Goal: Task Accomplishment & Management: Manage account settings

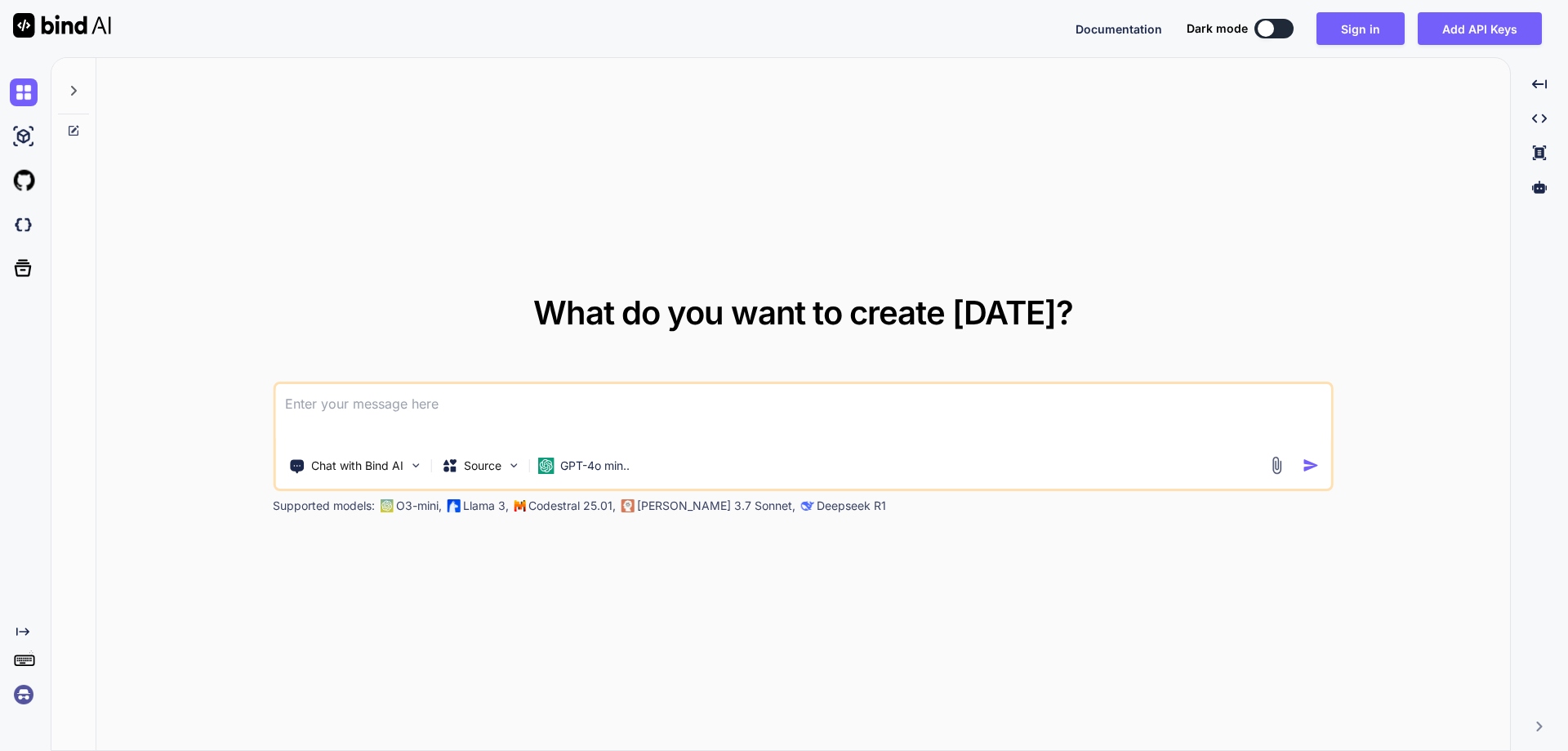
click at [15, 696] on img at bounding box center [24, 695] width 28 height 28
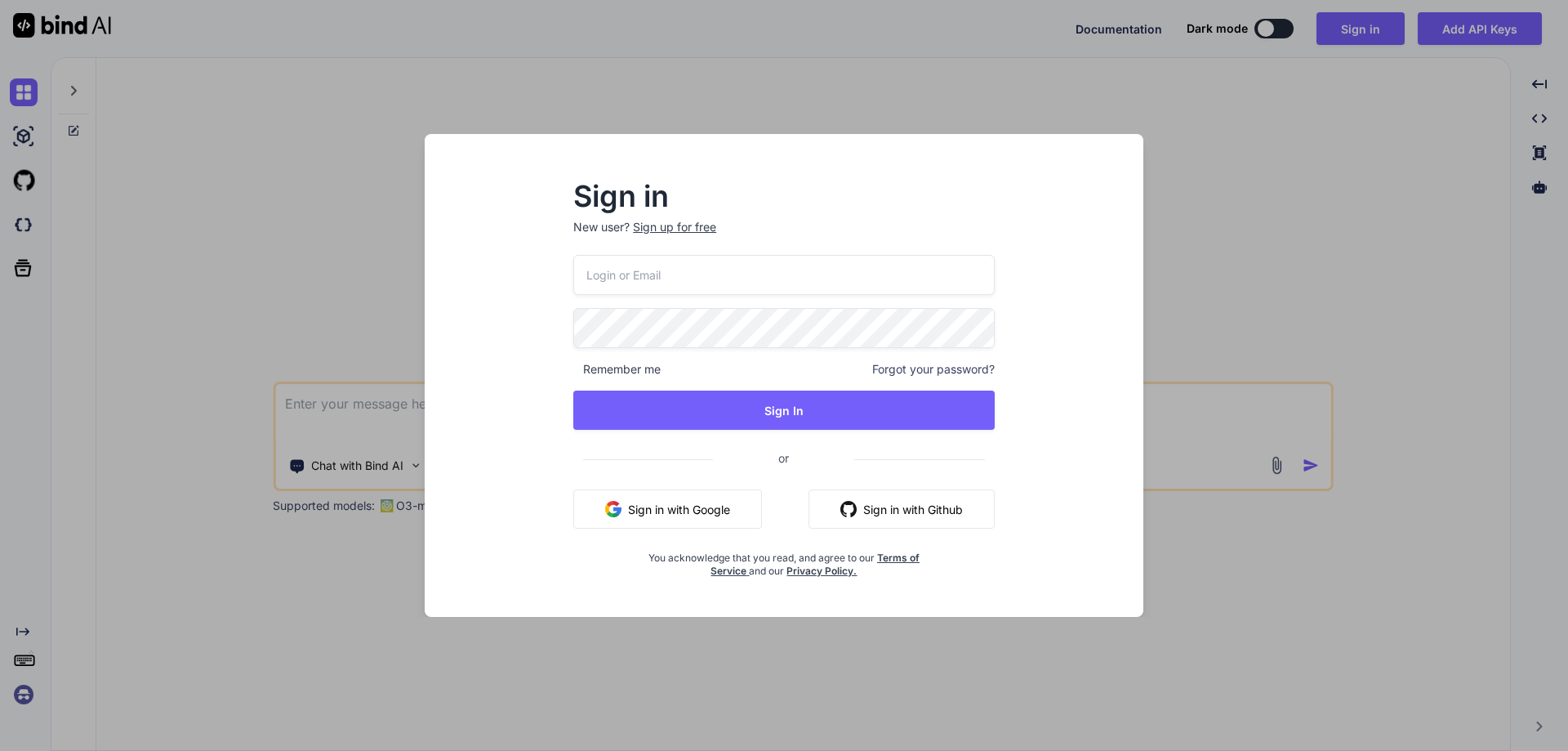
click at [674, 224] on div "Sign up for free" at bounding box center [675, 227] width 83 height 16
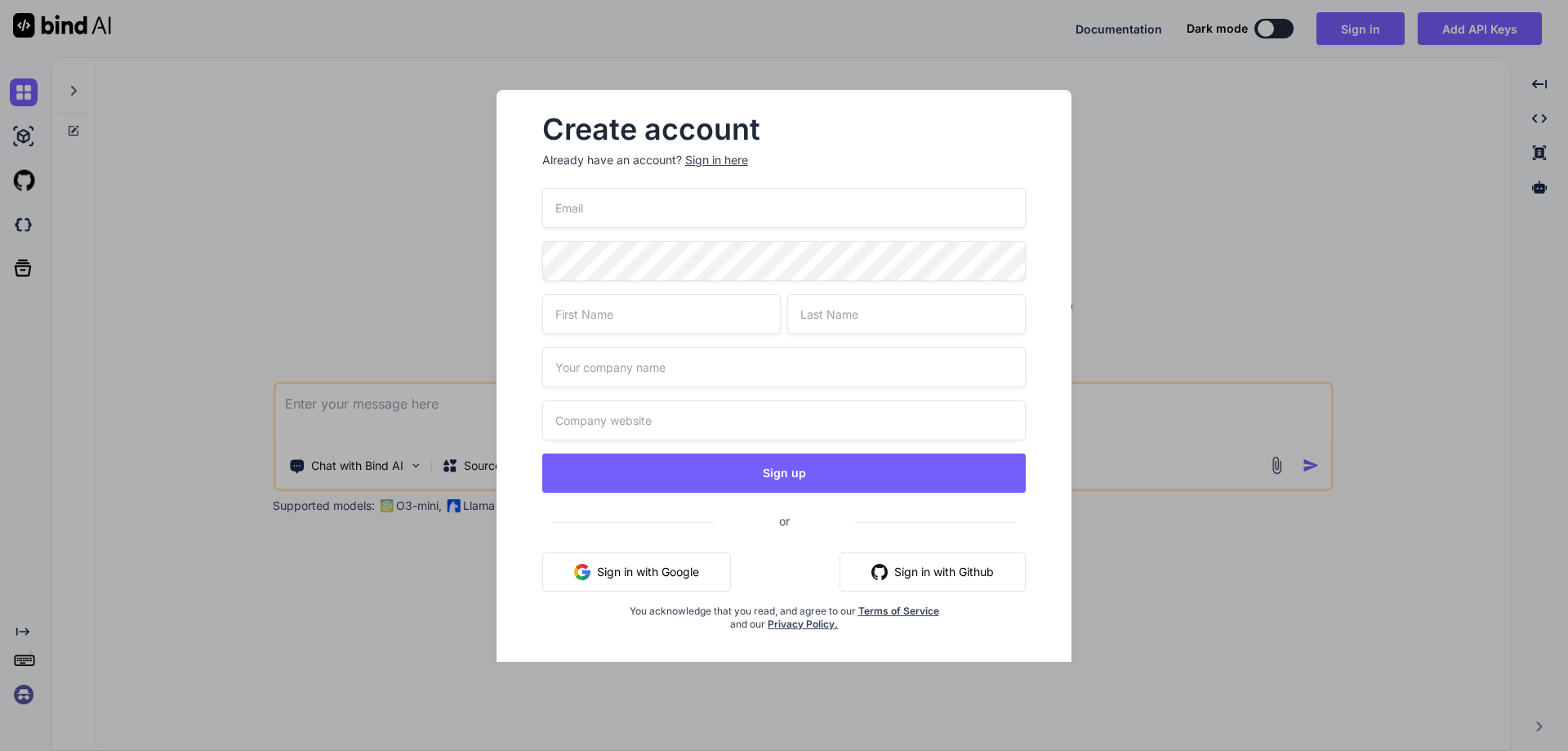
click at [611, 216] on input "email" at bounding box center [784, 208] width 483 height 40
paste input "[EMAIL_ADDRESS][DOMAIN_NAME]"
type input "[EMAIL_ADDRESS][DOMAIN_NAME]"
click at [587, 317] on input "text" at bounding box center [661, 314] width 239 height 40
type input "stag"
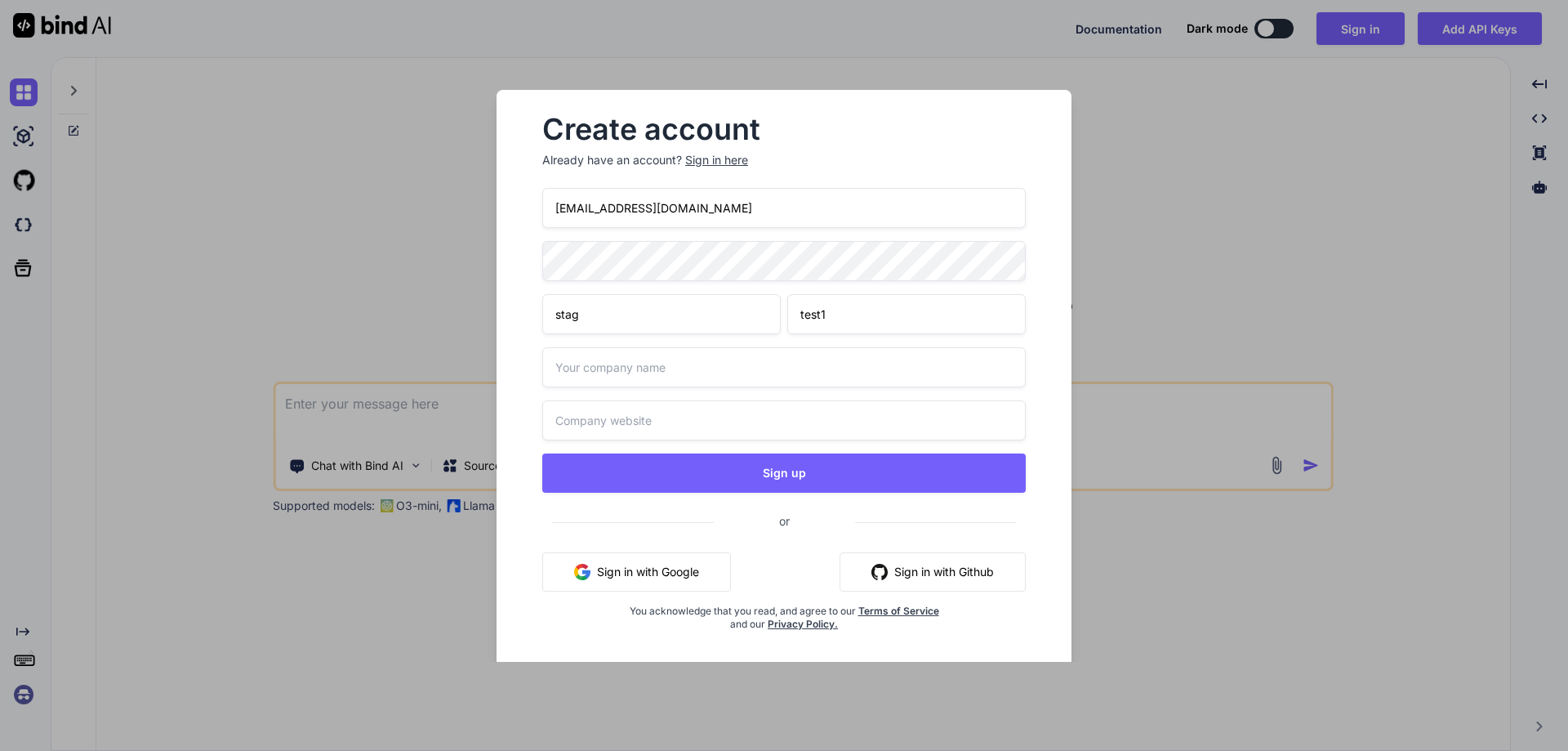
type input "test1"
click at [615, 368] on input "text" at bounding box center [784, 367] width 483 height 40
type input "test"
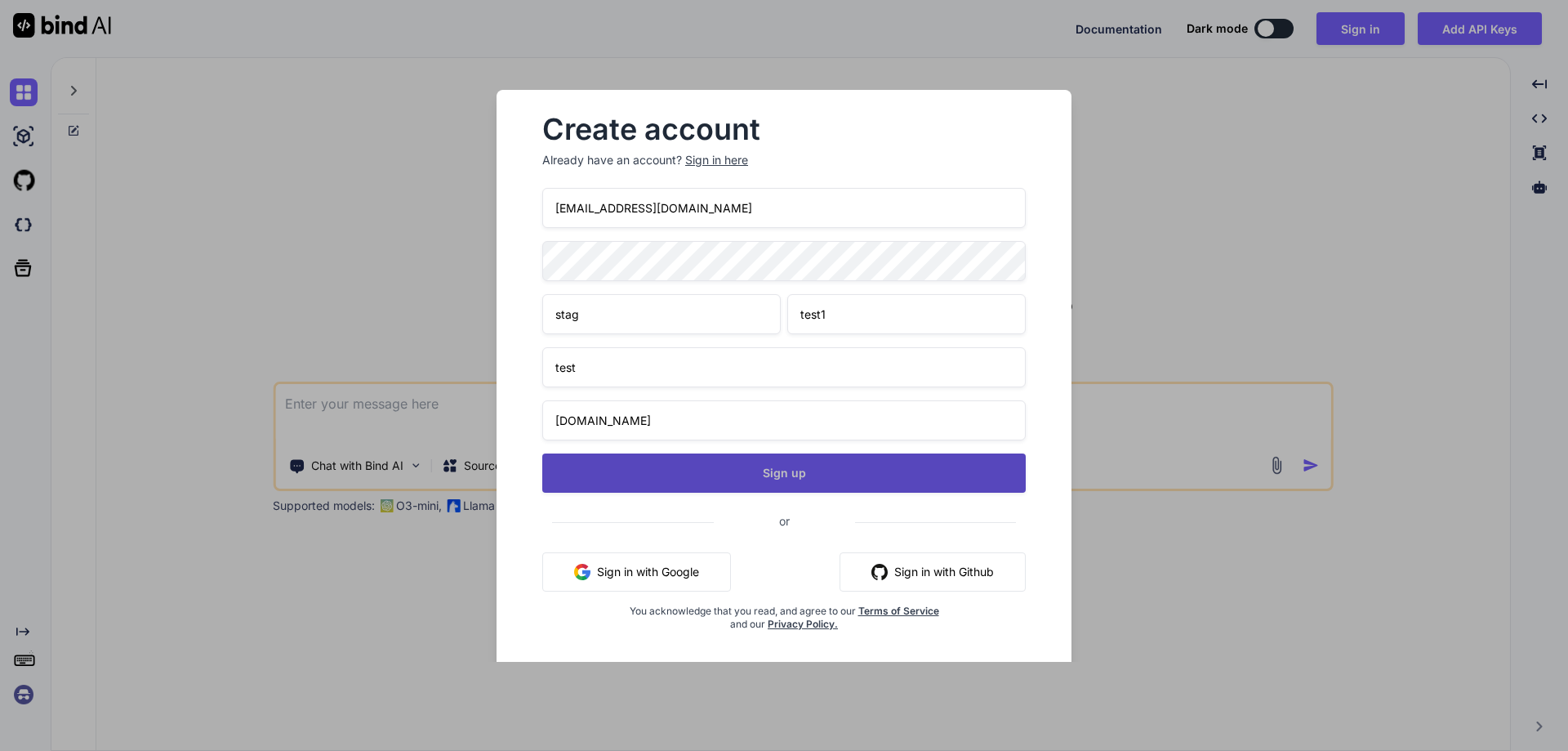
type input "test.com"
click at [681, 456] on button "Sign up" at bounding box center [784, 473] width 483 height 40
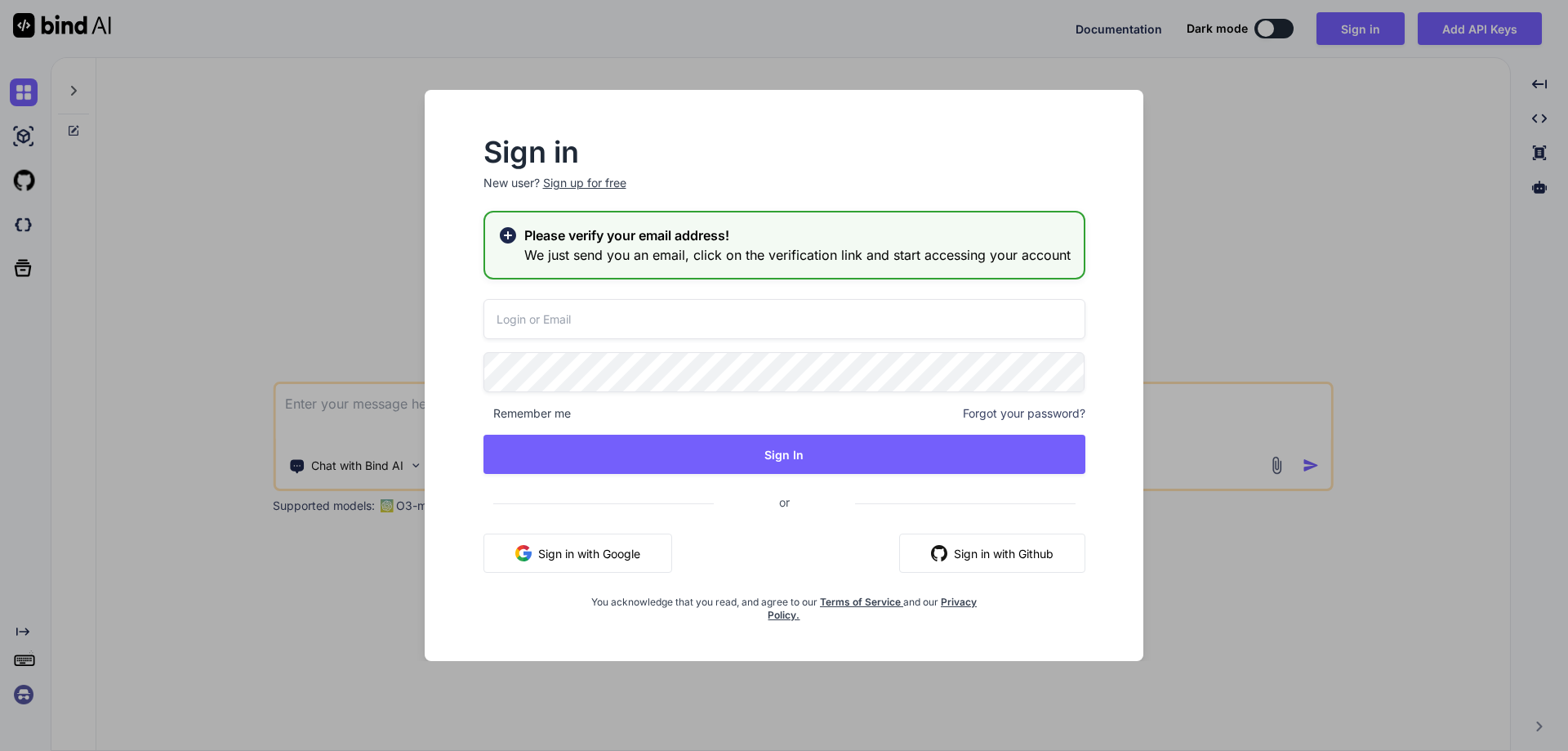
click at [558, 324] on input "email" at bounding box center [784, 319] width 601 height 40
paste input "stagtest1@yopmail.com"
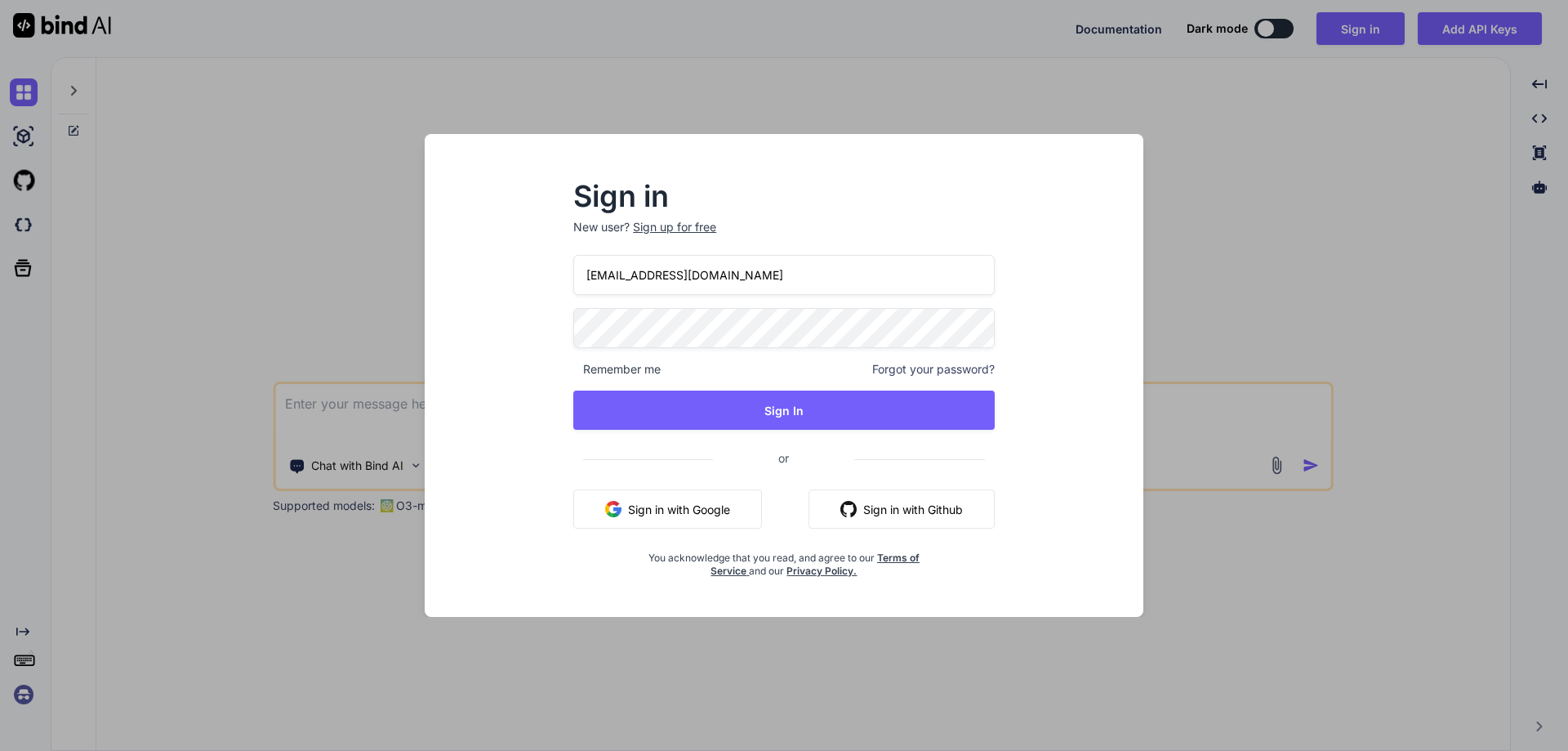
type input "stagtest1@yopmail.com"
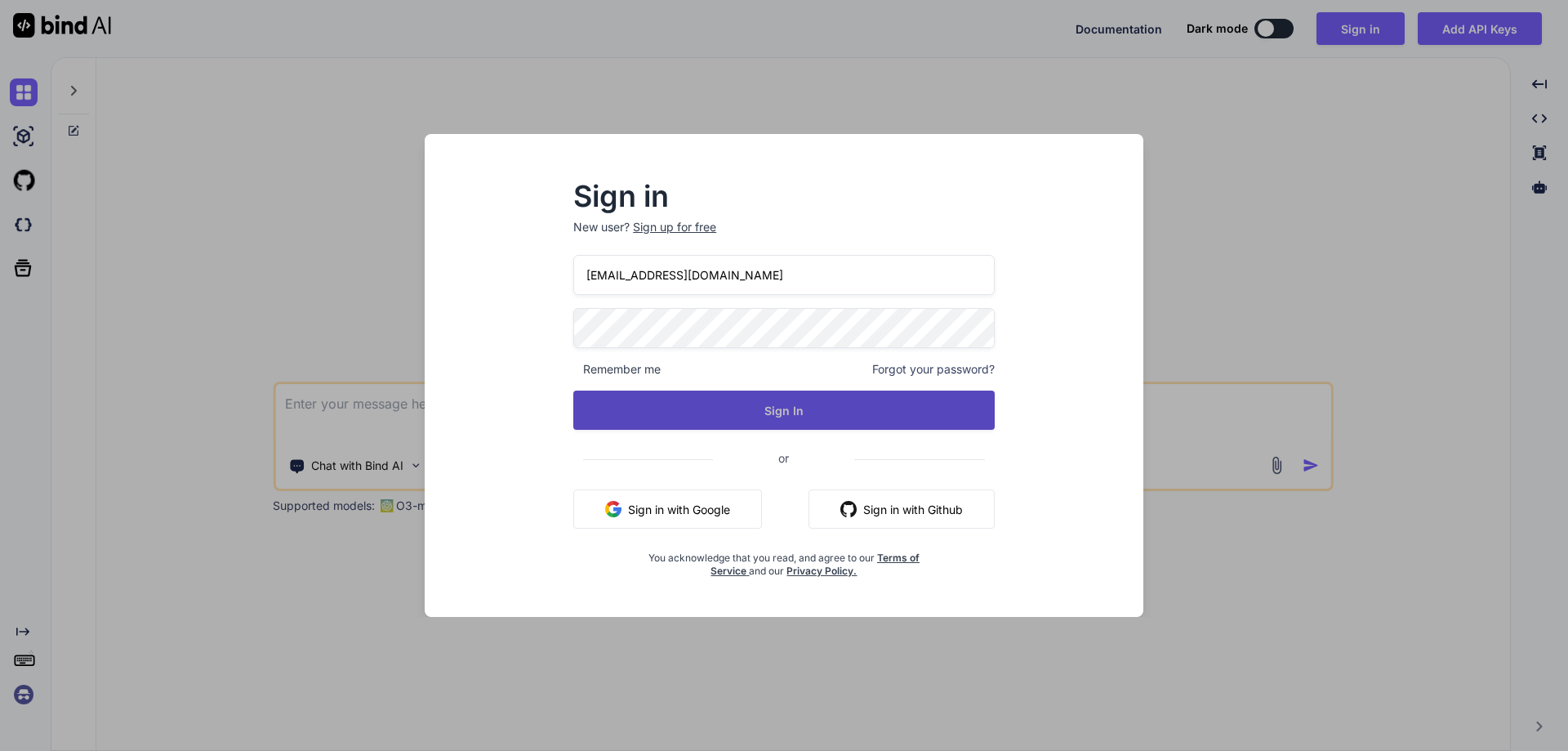
click at [722, 406] on button "Sign In" at bounding box center [784, 410] width 421 height 40
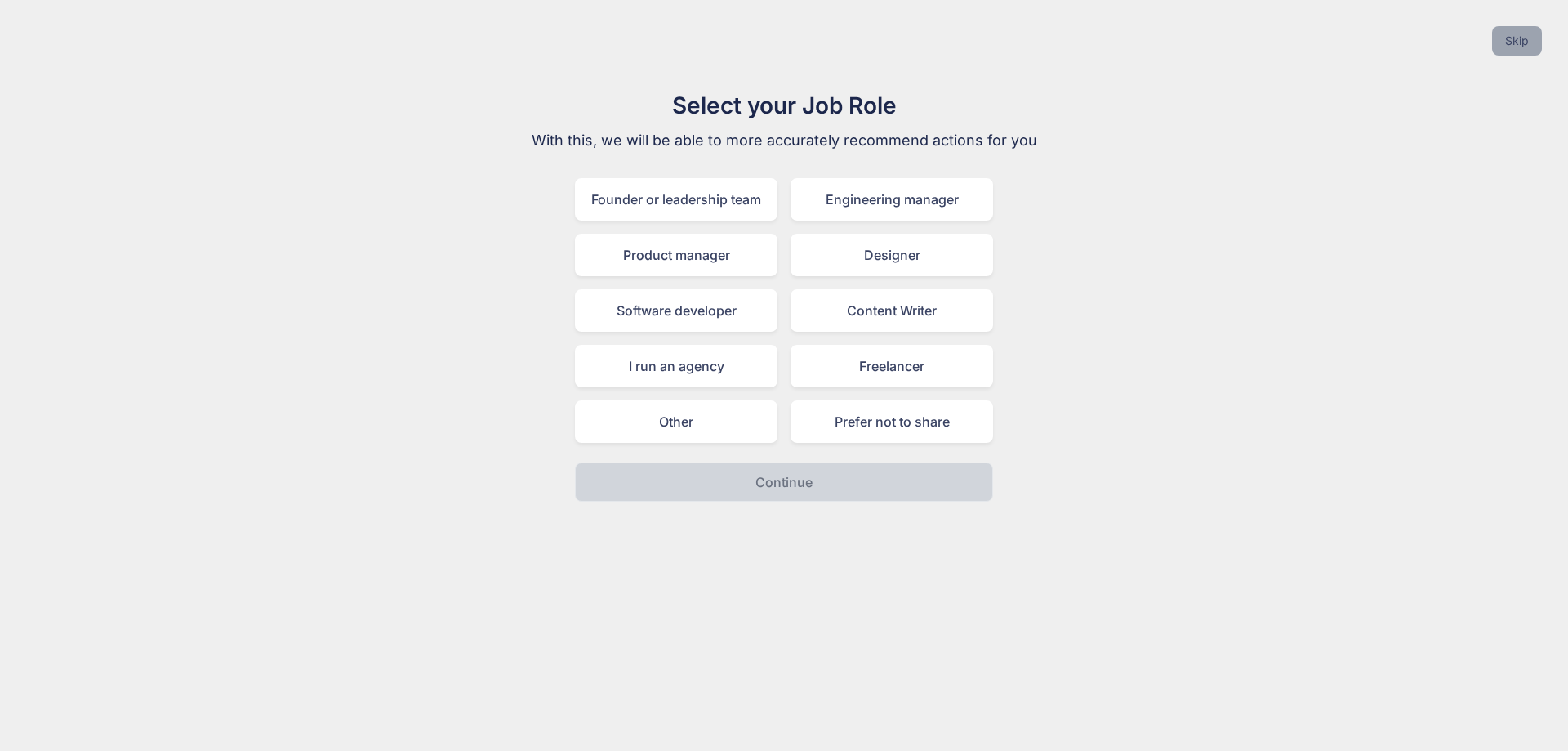
click at [1512, 48] on button "Skip" at bounding box center [1516, 41] width 50 height 30
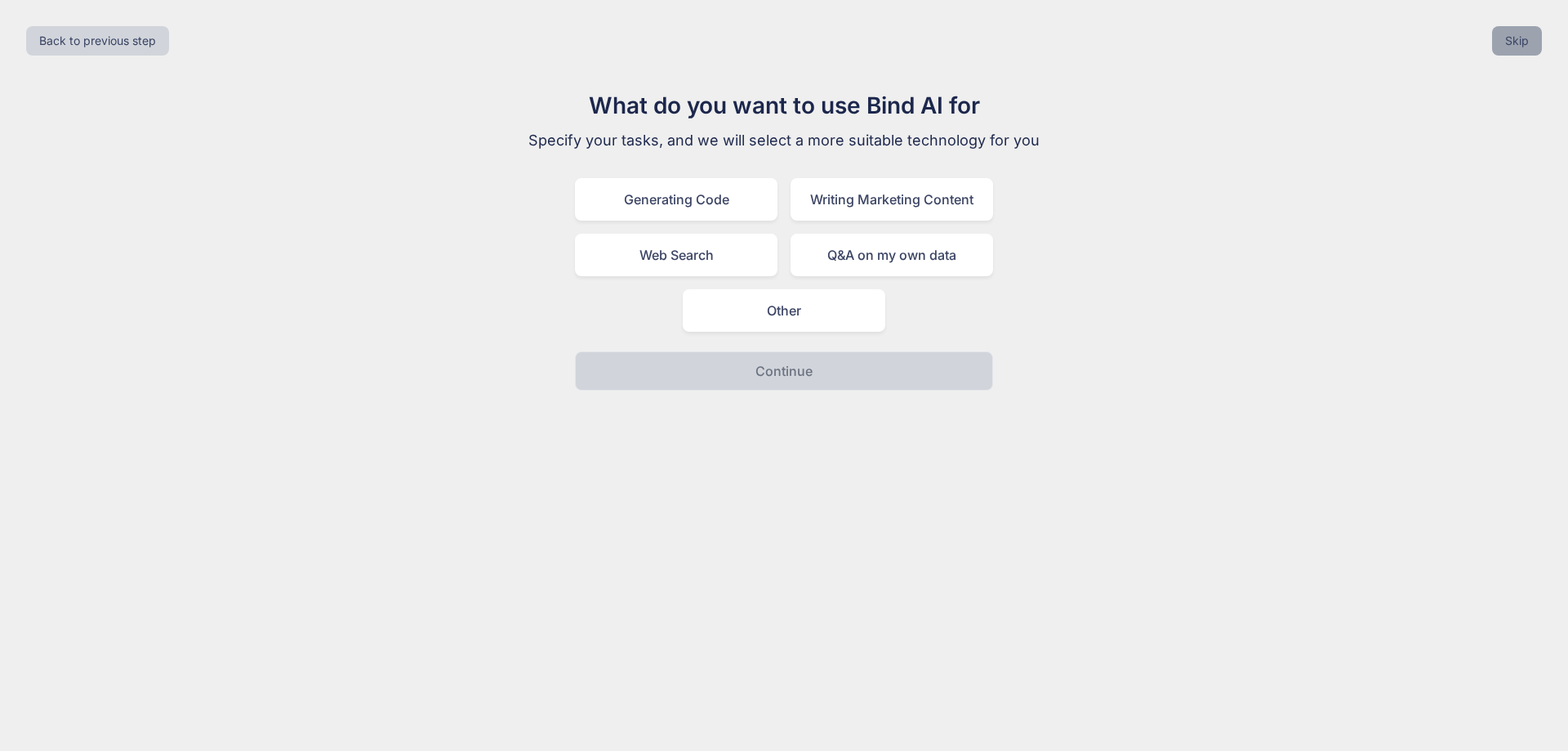
click at [1509, 48] on button "Skip" at bounding box center [1516, 41] width 50 height 30
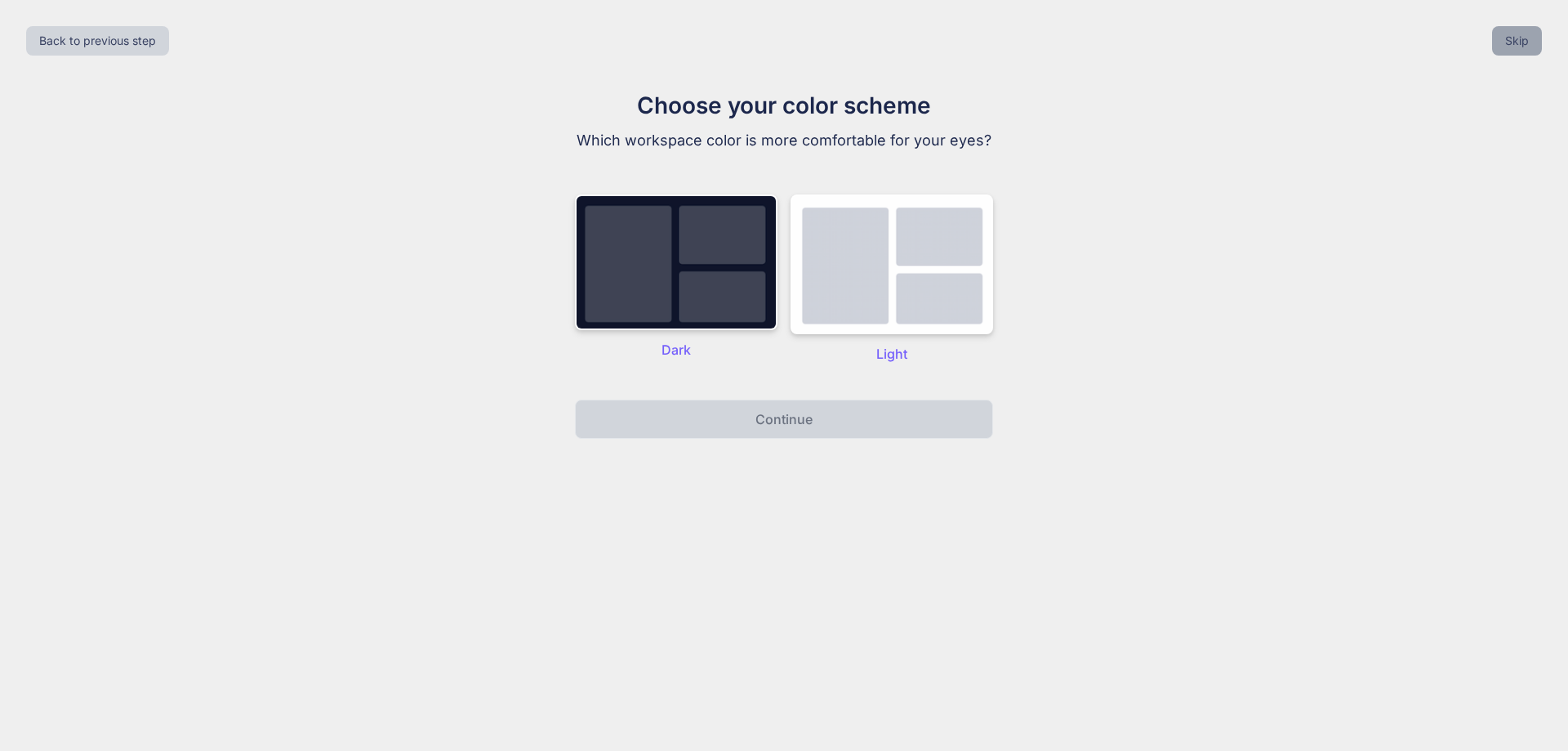
click at [1509, 48] on button "Skip" at bounding box center [1516, 41] width 50 height 30
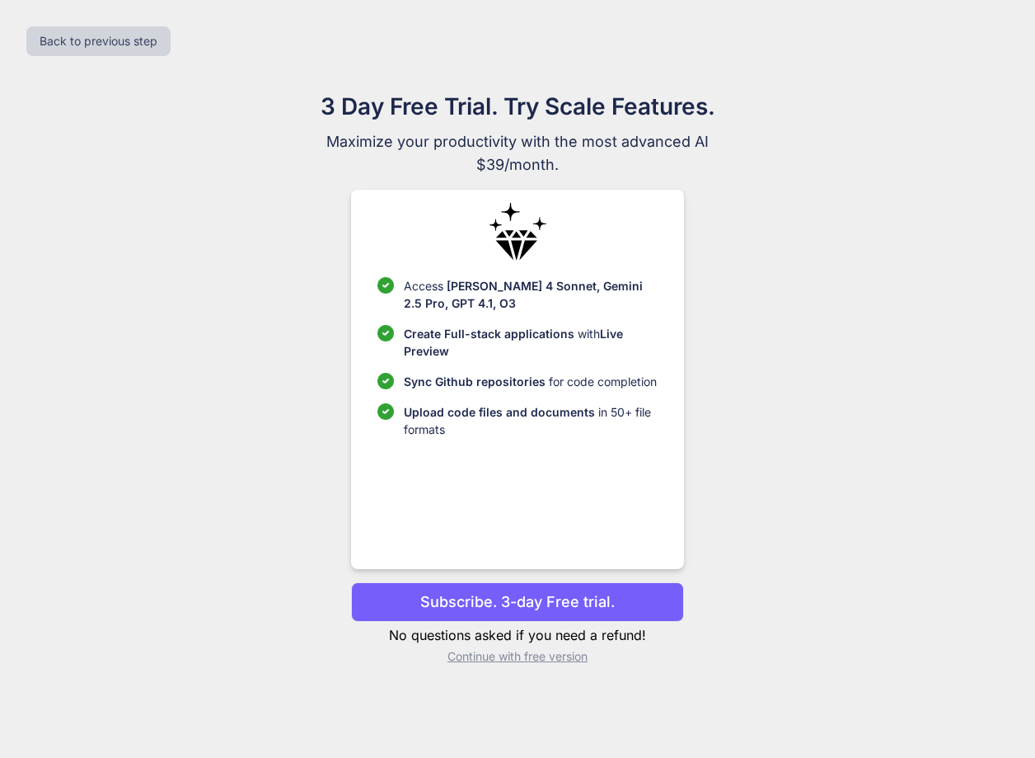
click at [497, 589] on button "Subscribe. 3-day Free trial." at bounding box center [517, 602] width 332 height 40
click at [528, 601] on p "Subscribe. 3-day Free trial." at bounding box center [517, 601] width 195 height 22
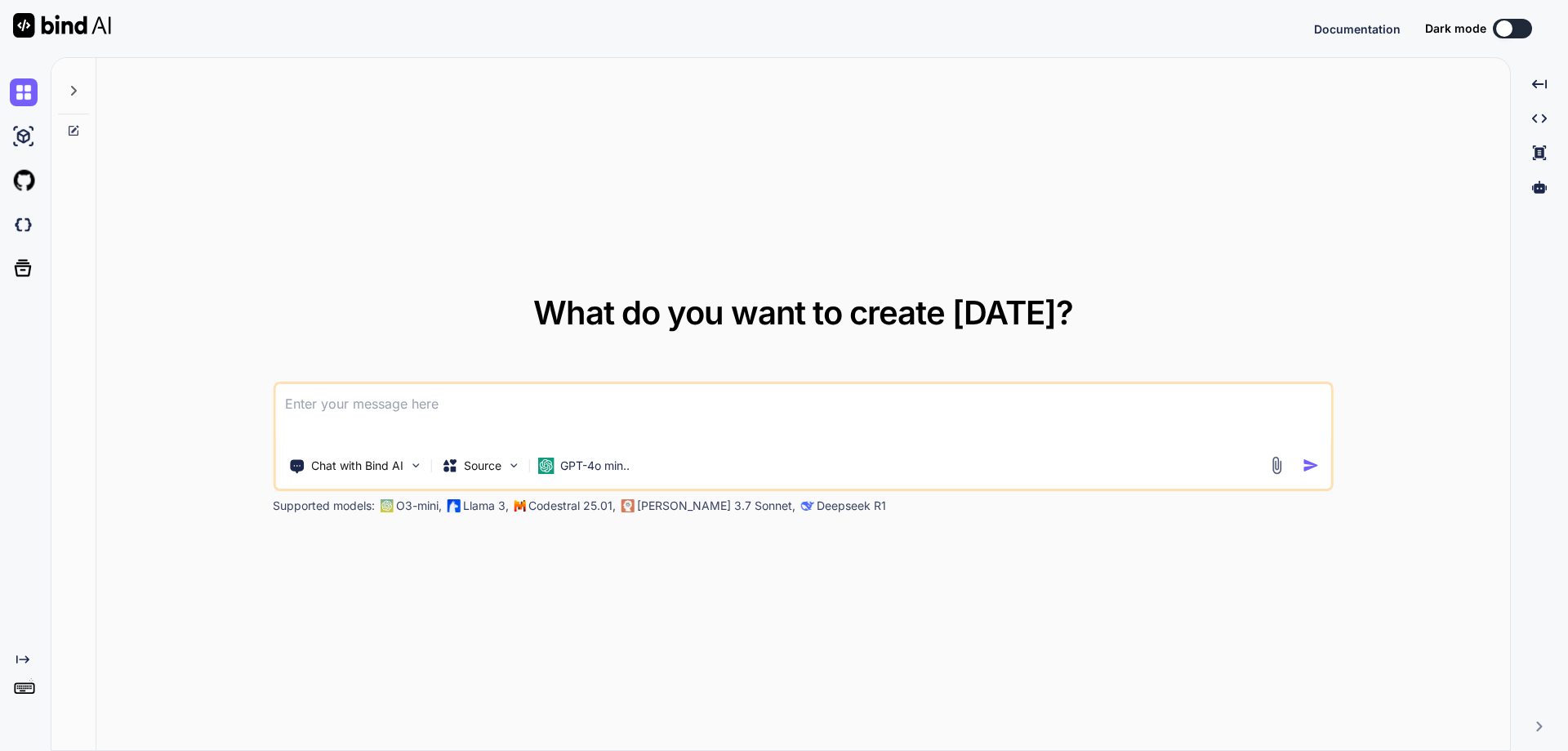
type textarea "x"
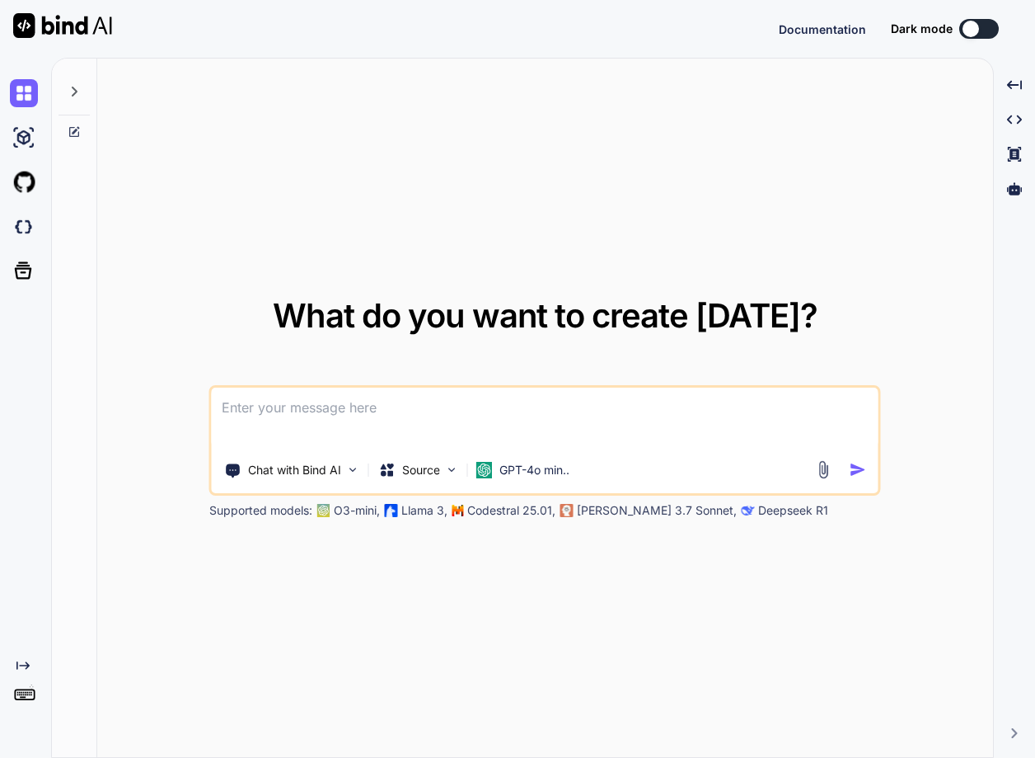
type textarea "x"
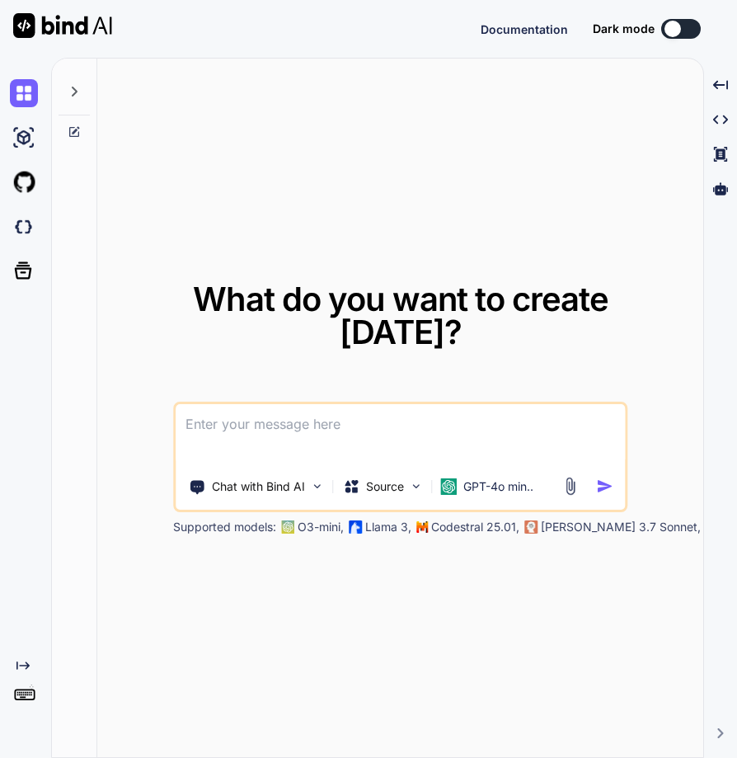
type textarea "x"
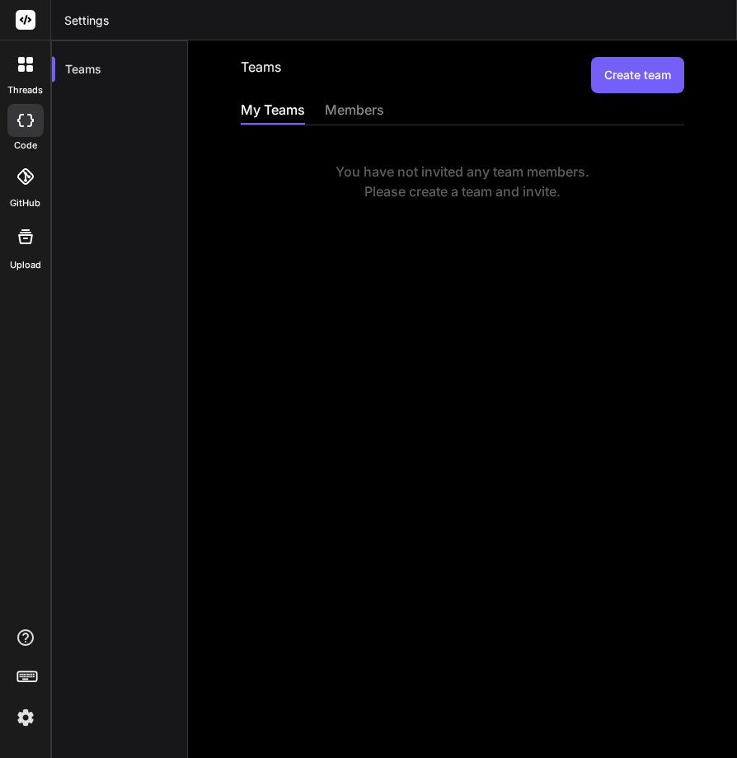
click at [643, 68] on button "Create team" at bounding box center [637, 75] width 93 height 36
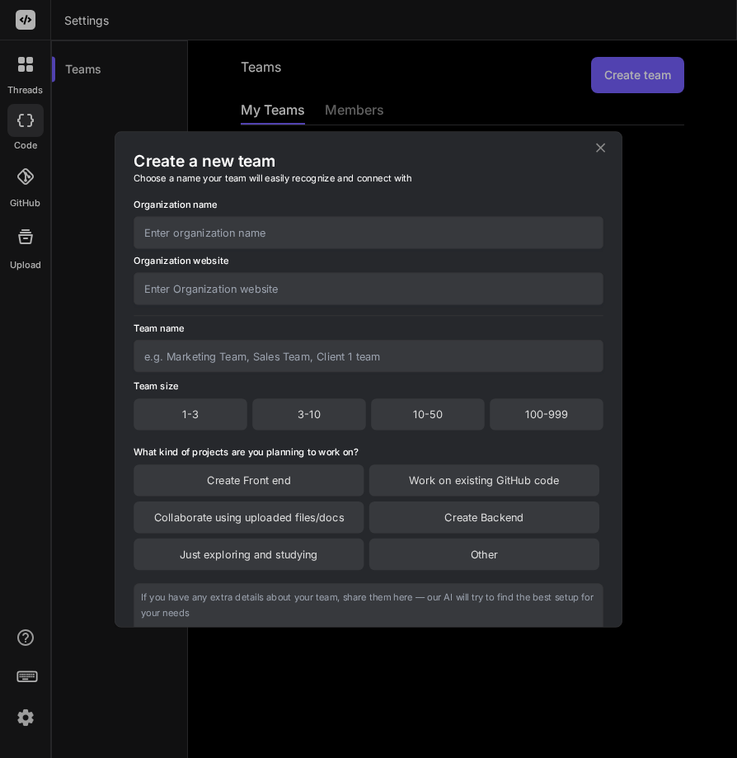
click at [227, 228] on input "text" at bounding box center [369, 232] width 470 height 32
type input "test"
click at [210, 300] on input "text" at bounding box center [369, 288] width 470 height 32
type input "test"
drag, startPoint x: 167, startPoint y: 293, endPoint x: 109, endPoint y: 279, distance: 60.4
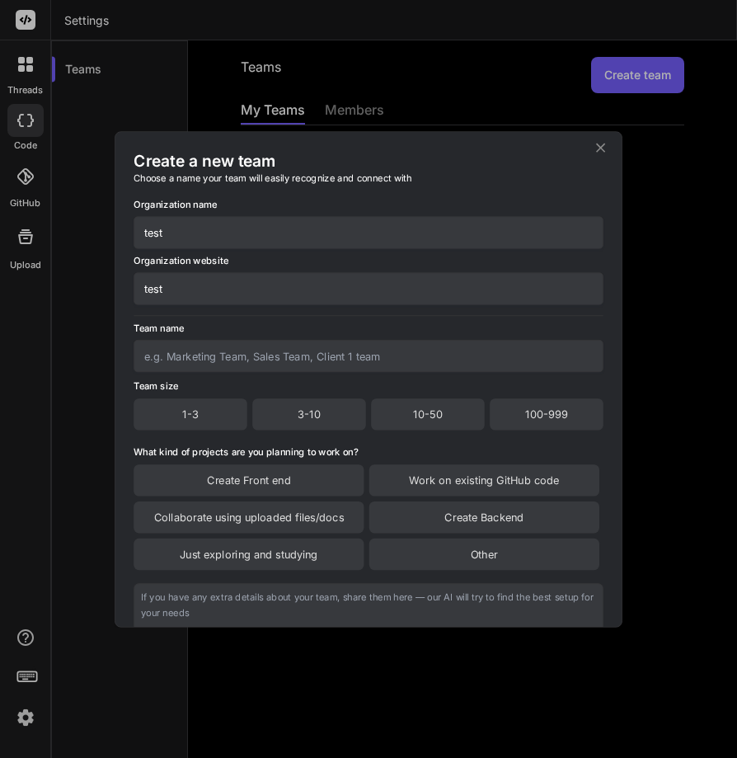
click at [109, 279] on div "Create a new team Choose a name your team will easily recognize and connect wit…" at bounding box center [368, 379] width 737 height 758
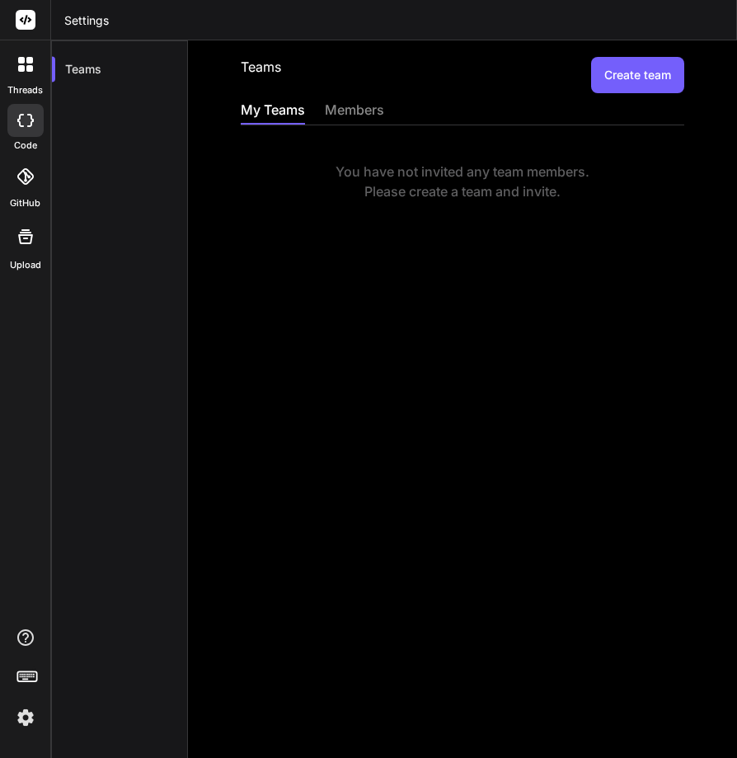
click at [609, 82] on button "Create team" at bounding box center [637, 75] width 93 height 36
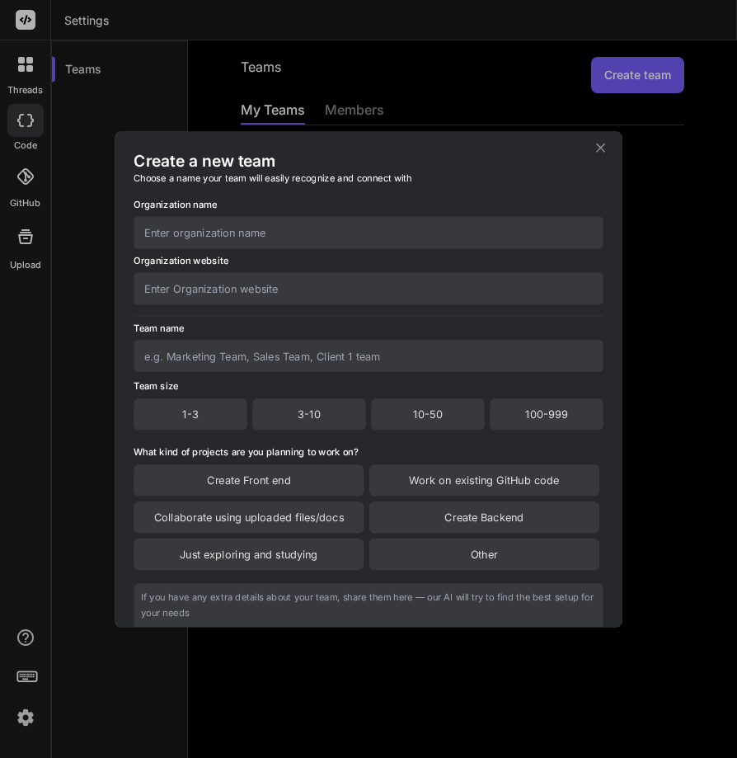
click at [192, 228] on input "text" at bounding box center [369, 232] width 470 height 32
type input "testttttttt"
click at [196, 362] on input "text" at bounding box center [369, 356] width 470 height 32
type input "team1"
click at [186, 405] on div "1-3" at bounding box center [191, 413] width 114 height 31
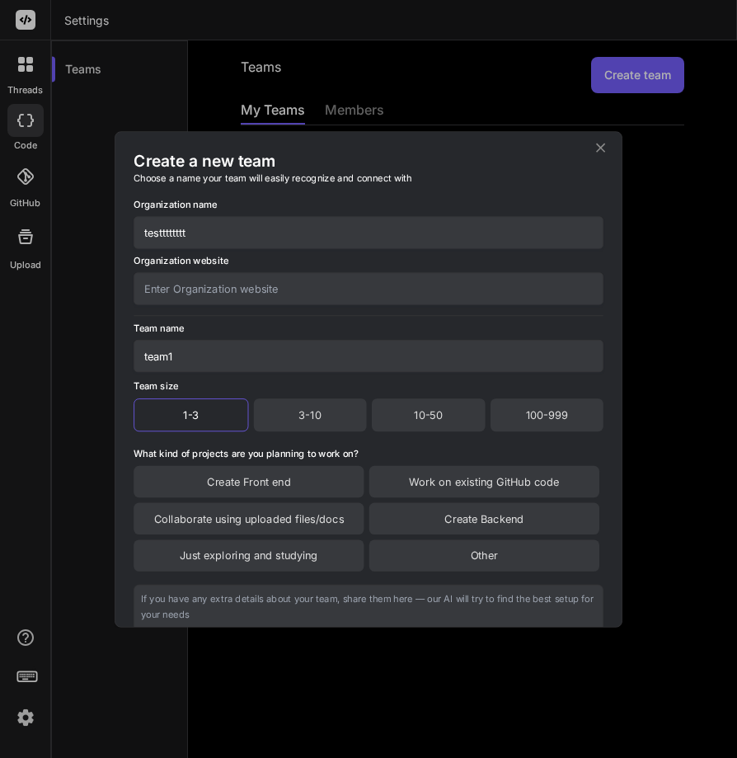
click at [219, 471] on div "Create Front end" at bounding box center [249, 480] width 230 height 31
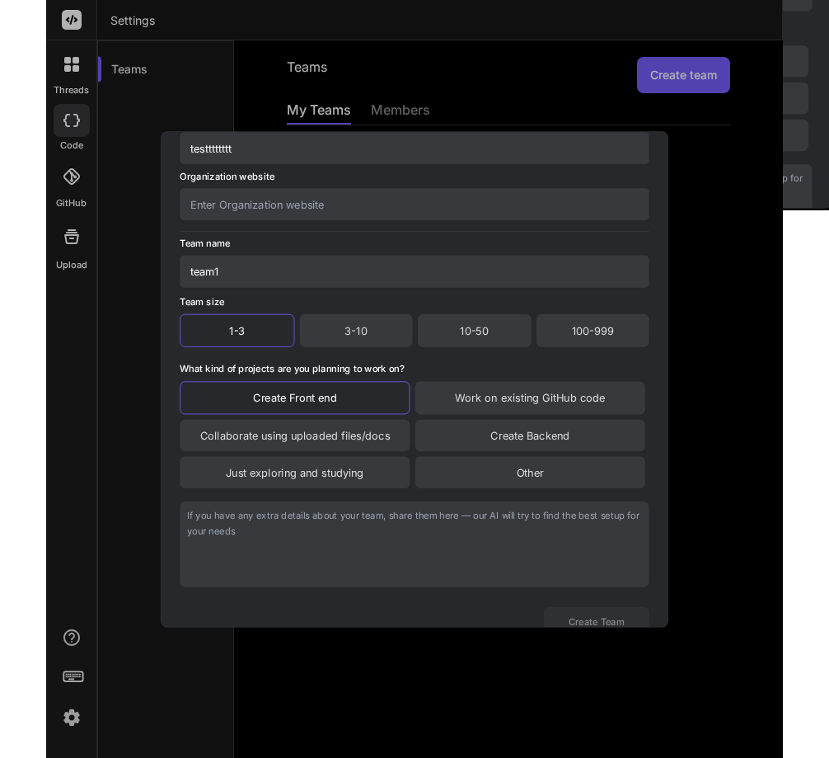
scroll to position [140, 0]
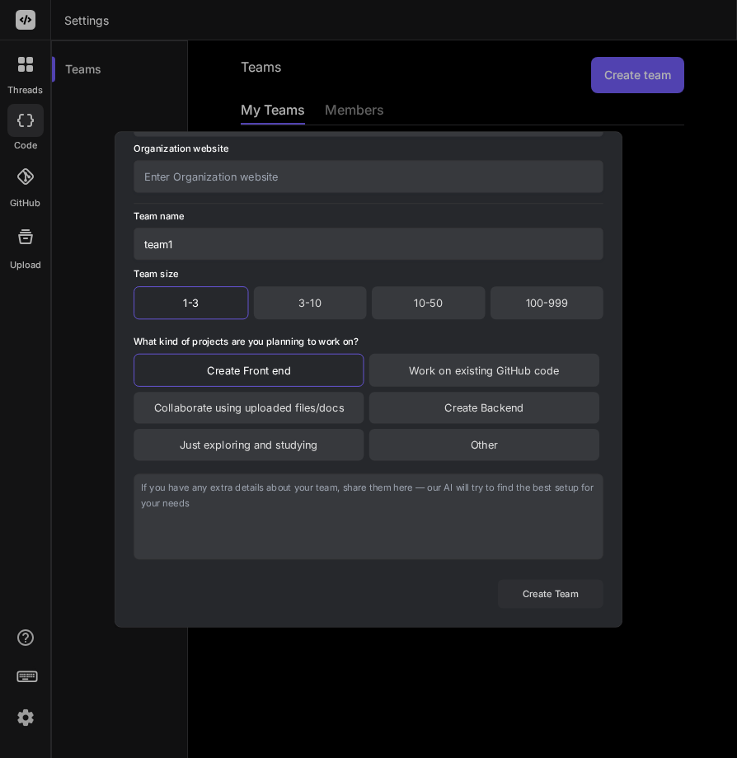
click at [560, 591] on button "Create Team" at bounding box center [551, 593] width 106 height 29
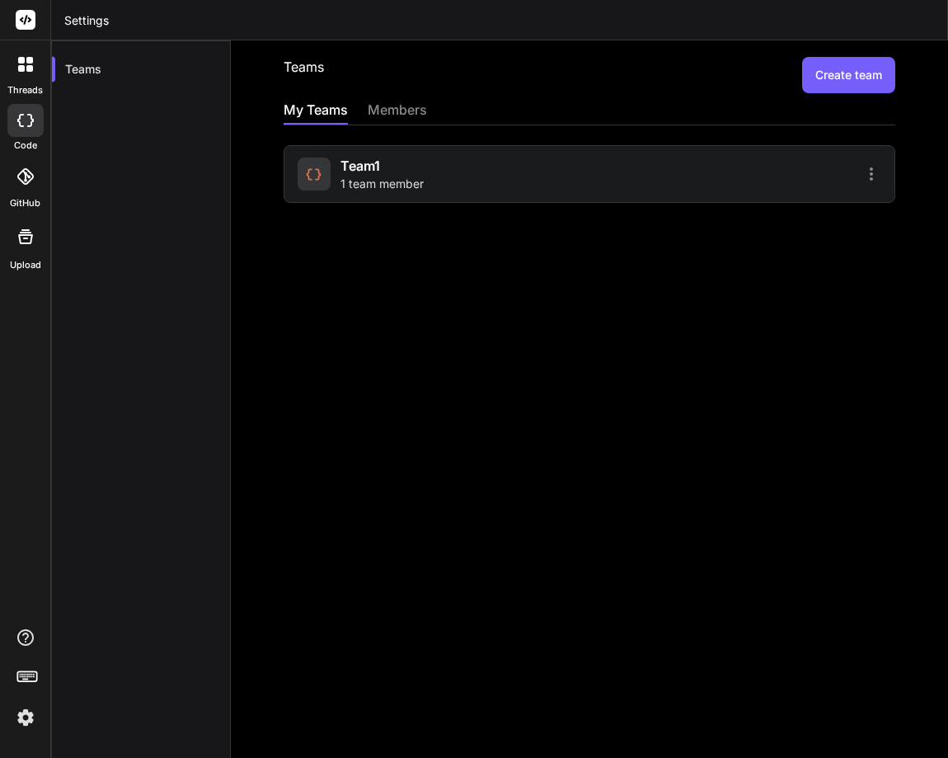
click at [667, 340] on div "Teams Create team My Teams members team1 1 team member" at bounding box center [589, 398] width 717 height 717
click at [599, 186] on div "team1 1 team member" at bounding box center [590, 174] width 612 height 58
click at [428, 180] on div "team1 1 team member" at bounding box center [441, 174] width 287 height 36
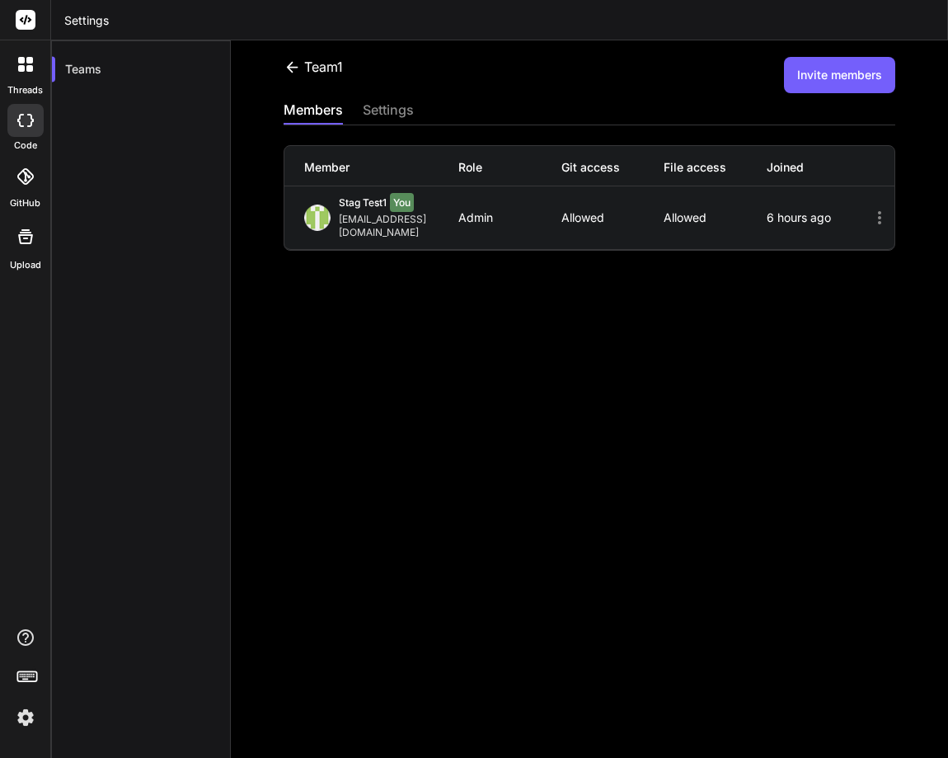
click at [736, 67] on button "Invite members" at bounding box center [839, 75] width 111 height 36
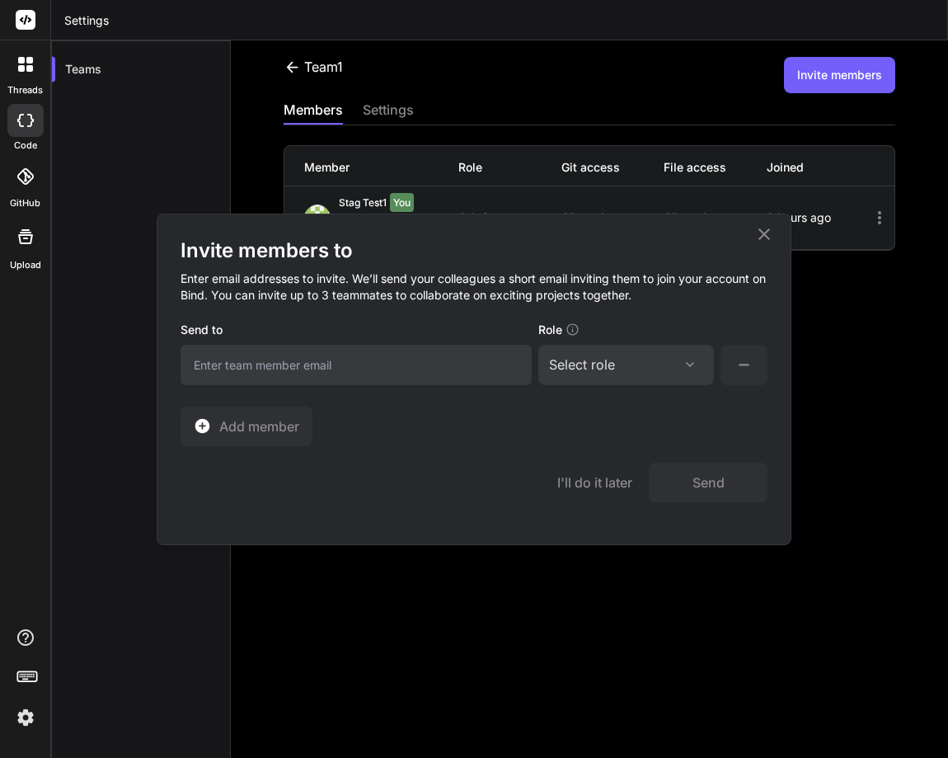
click at [269, 368] on input "email" at bounding box center [356, 365] width 351 height 40
click at [307, 360] on input "email" at bounding box center [356, 365] width 351 height 40
paste input "[EMAIL_ADDRESS][DOMAIN_NAME]"
type input "[EMAIL_ADDRESS][DOMAIN_NAME]"
click at [593, 364] on div "Select role" at bounding box center [582, 364] width 66 height 20
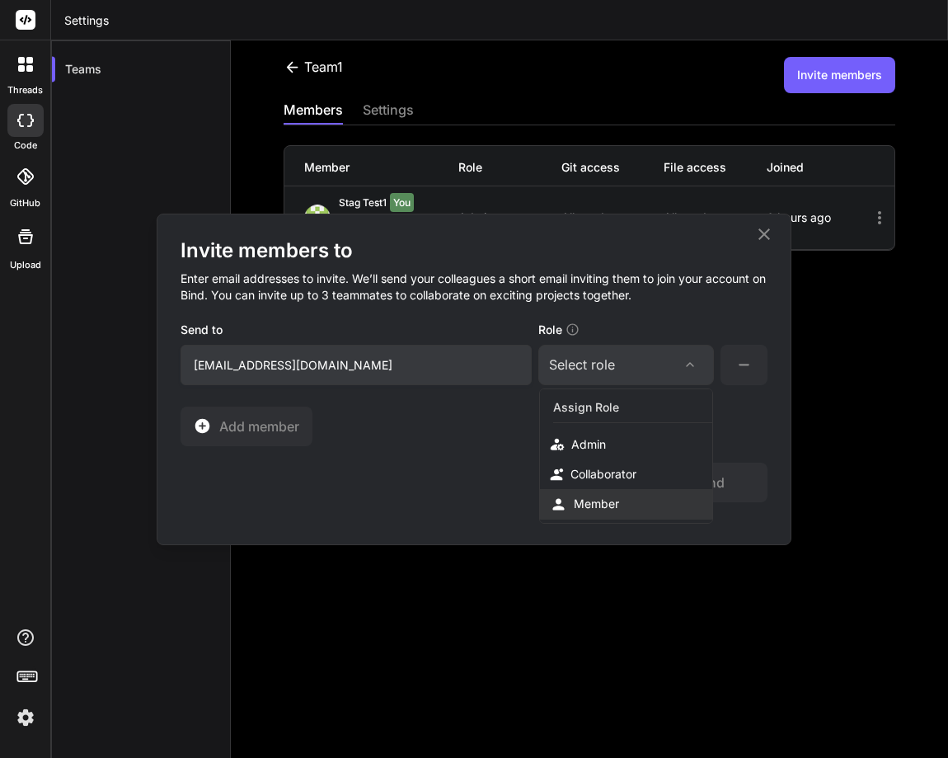
click at [595, 494] on div "Member" at bounding box center [626, 504] width 172 height 30
click at [693, 488] on button "Send" at bounding box center [708, 482] width 119 height 40
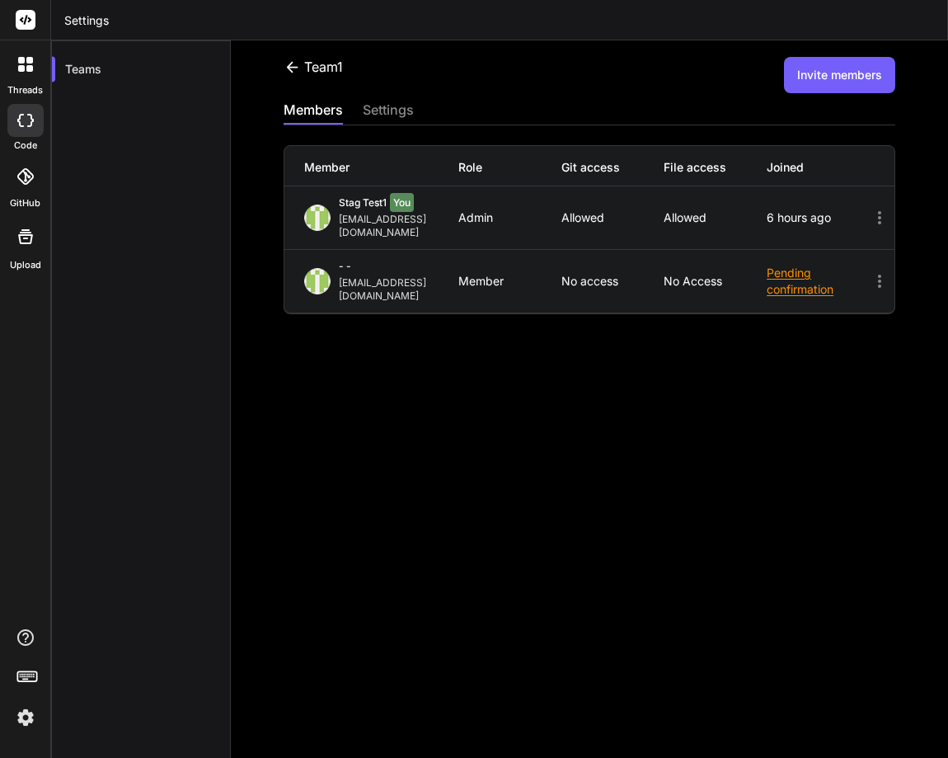
click at [584, 507] on div "team1 Invite members members settings Member Role Git access File access Joined…" at bounding box center [589, 398] width 717 height 717
click at [736, 73] on button "Invite members" at bounding box center [839, 75] width 111 height 36
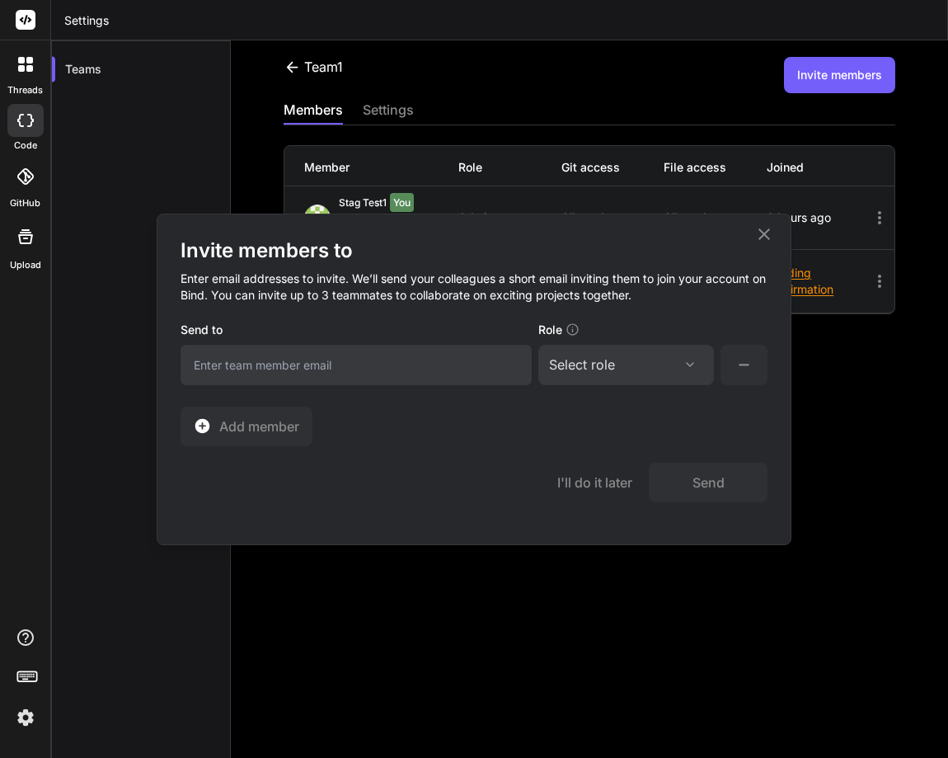
click at [592, 375] on div "Select role Assign Role Admin Collaborator Member" at bounding box center [626, 365] width 176 height 40
click at [597, 356] on div "Select role" at bounding box center [582, 364] width 66 height 20
click at [595, 476] on div "Collaborator" at bounding box center [603, 474] width 66 height 16
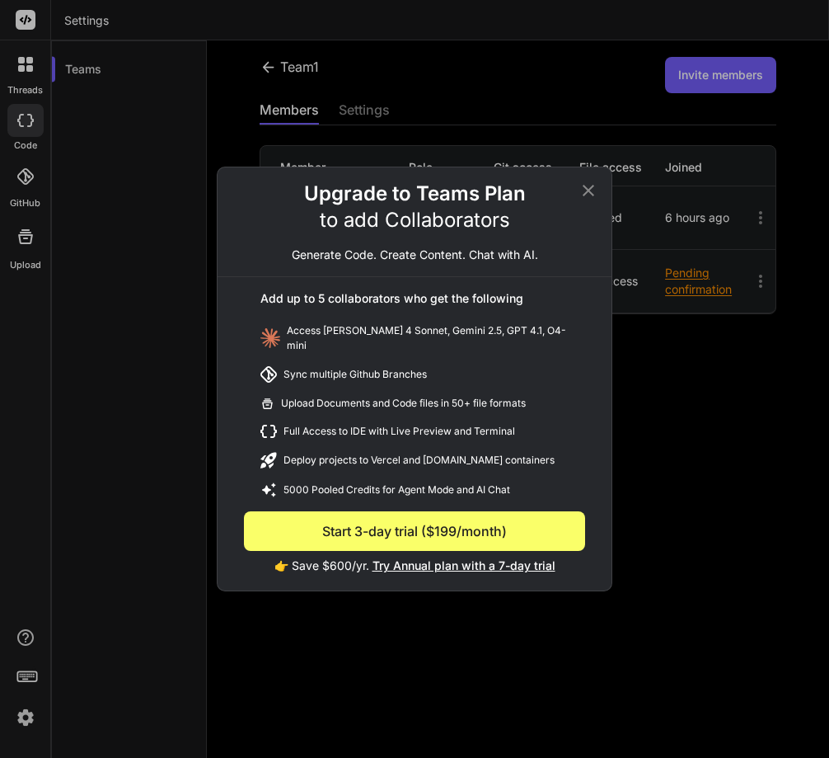
click at [436, 518] on button "Start 3-day trial ($199/month)" at bounding box center [414, 531] width 341 height 40
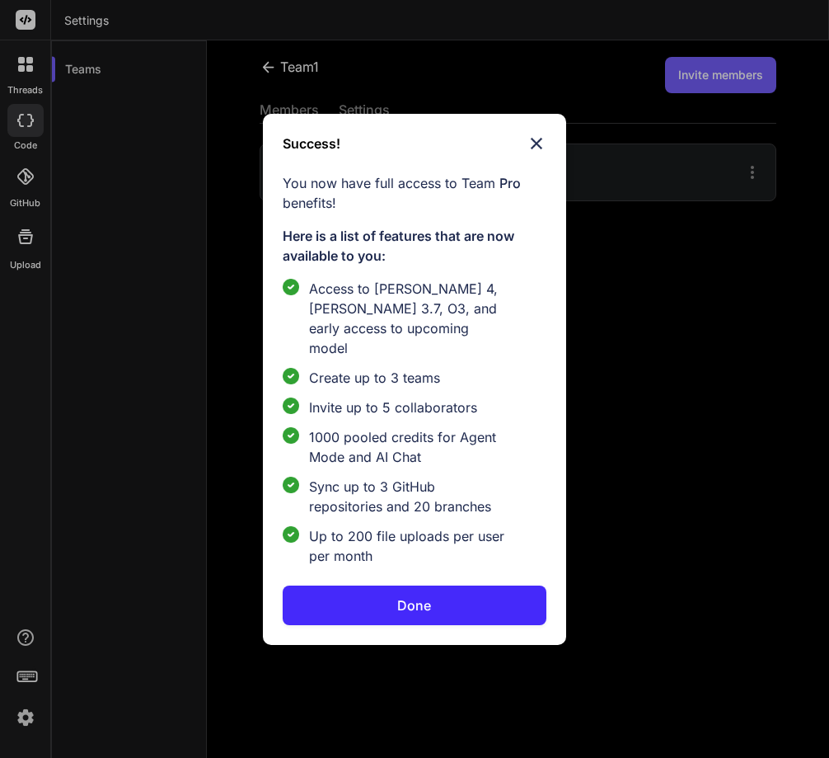
click at [443, 599] on button "Done" at bounding box center [415, 605] width 265 height 40
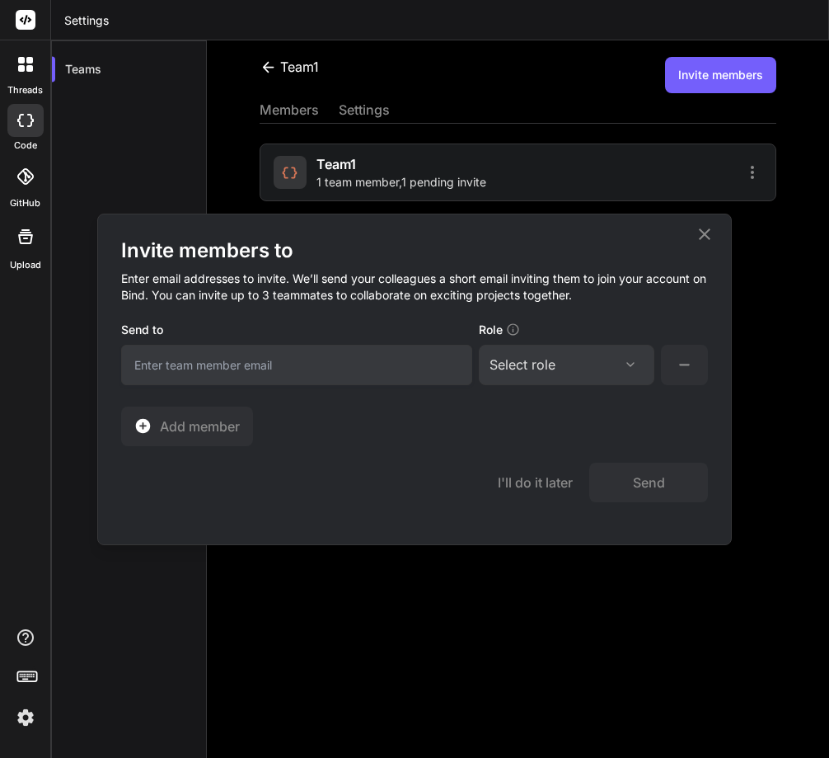
click at [708, 235] on icon at bounding box center [705, 234] width 20 height 20
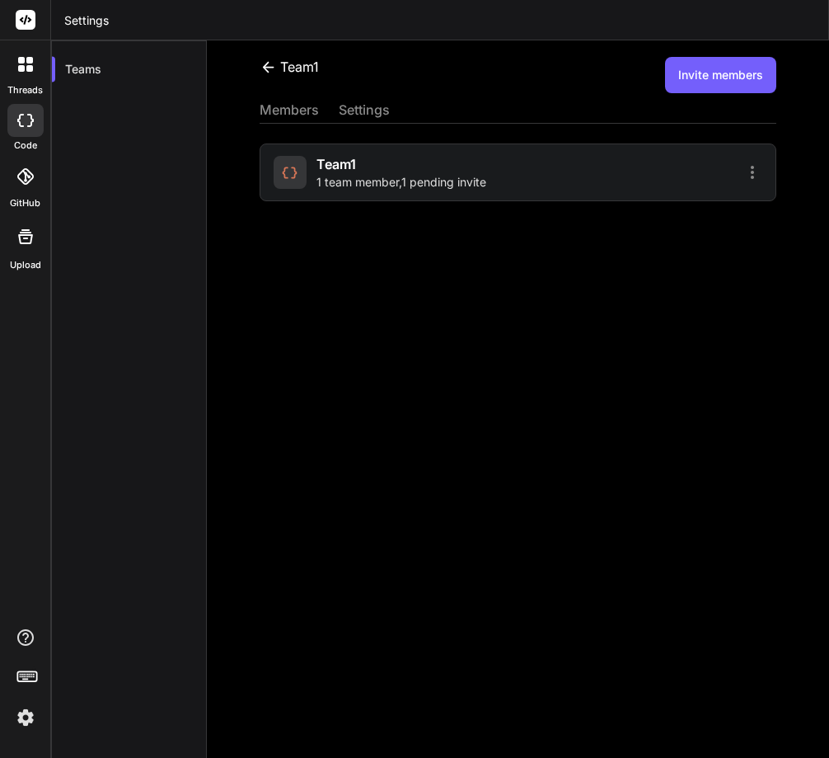
click at [41, 715] on div at bounding box center [25, 679] width 50 height 104
click at [21, 715] on img at bounding box center [26, 717] width 28 height 28
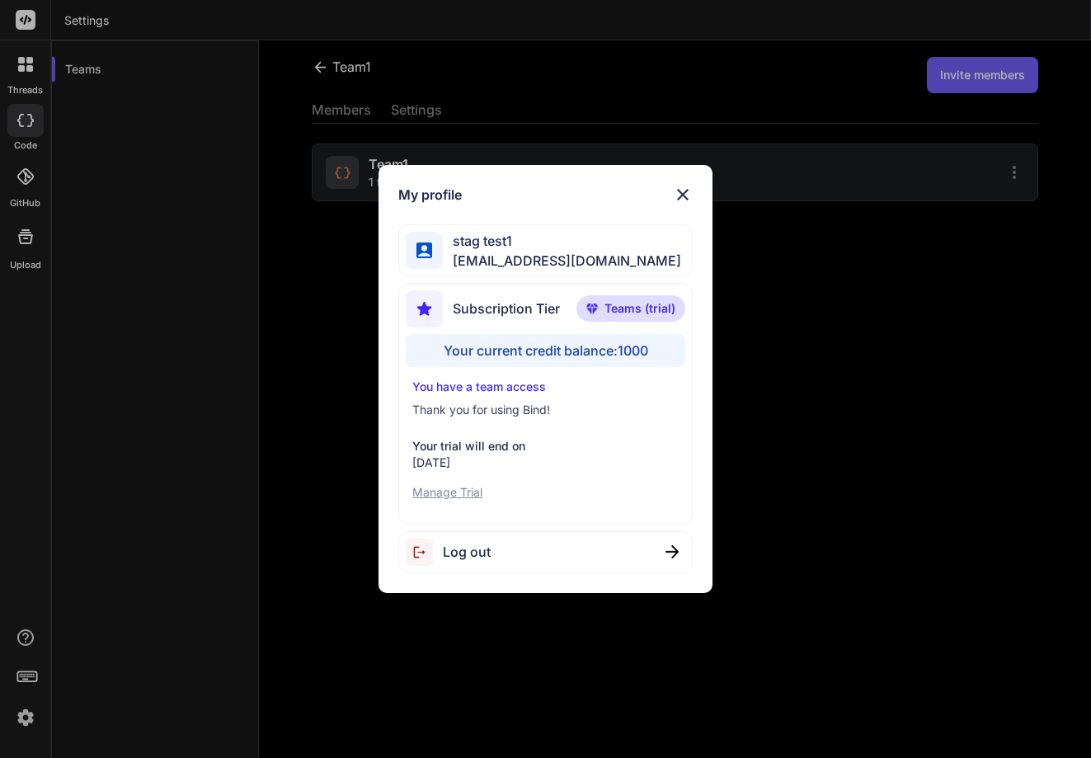
click at [474, 490] on p "Manage Trial" at bounding box center [544, 492] width 265 height 16
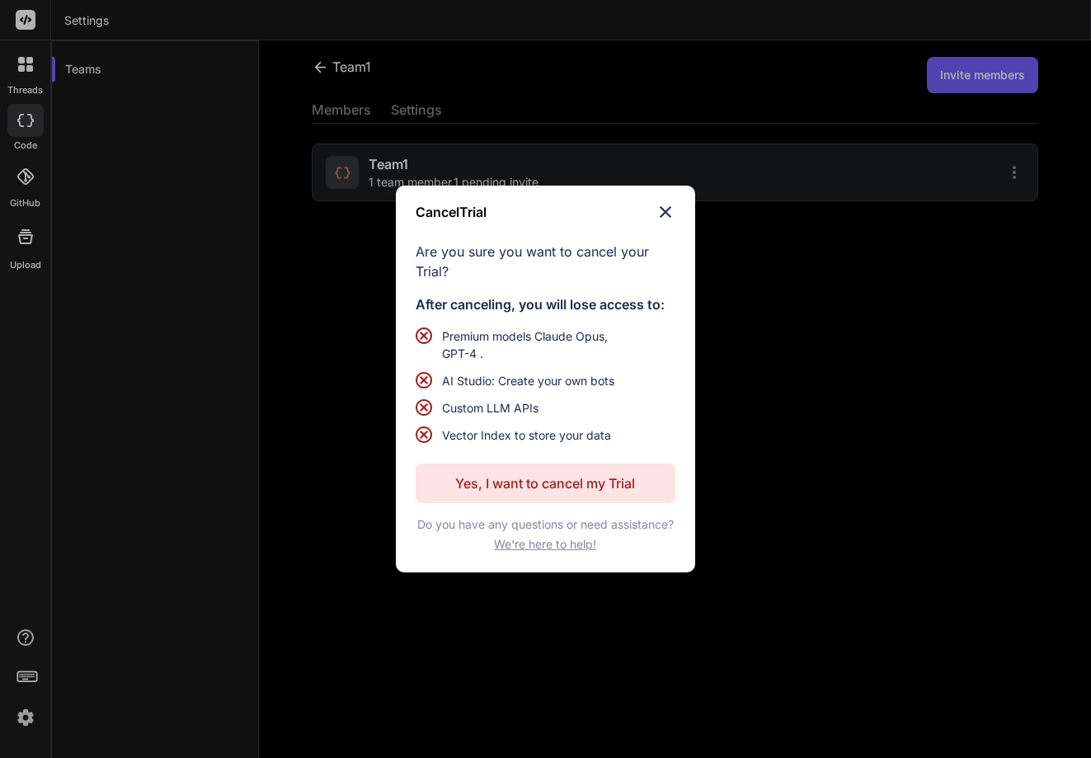
click at [677, 214] on div "Cancel Trial Are you sure you want to cancel your Trial? After canceling, you w…" at bounding box center [546, 378] width 300 height 387
click at [666, 215] on img at bounding box center [665, 212] width 20 height 20
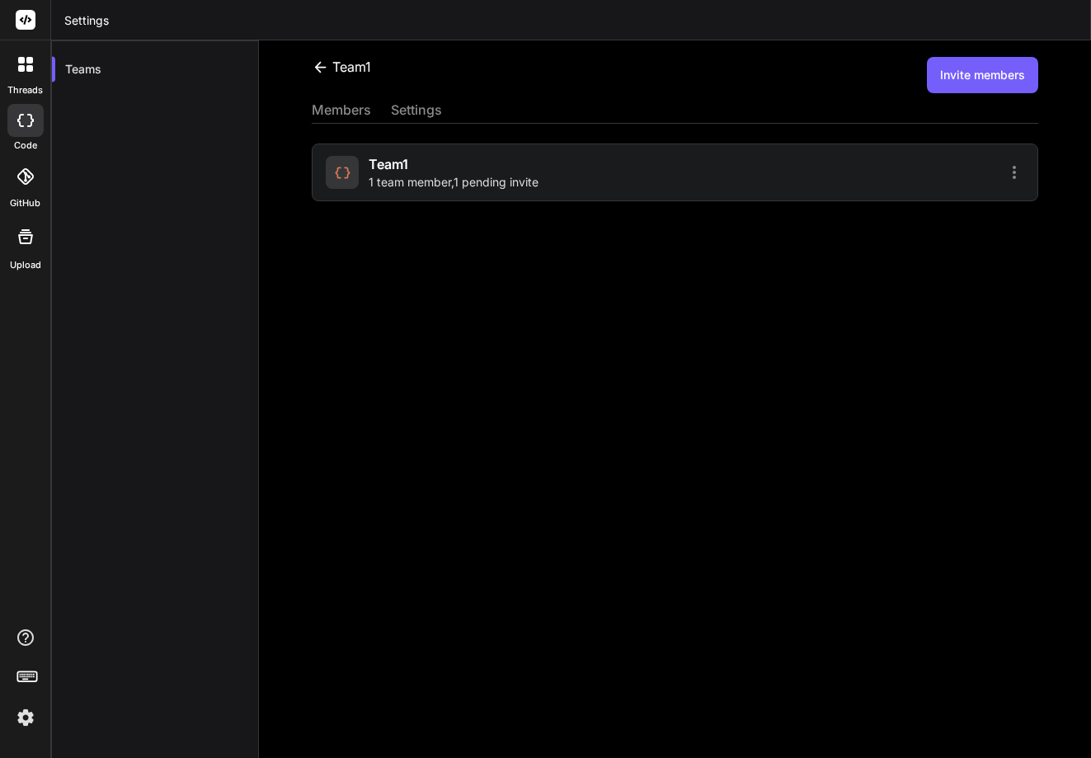
click at [32, 713] on img at bounding box center [26, 717] width 28 height 28
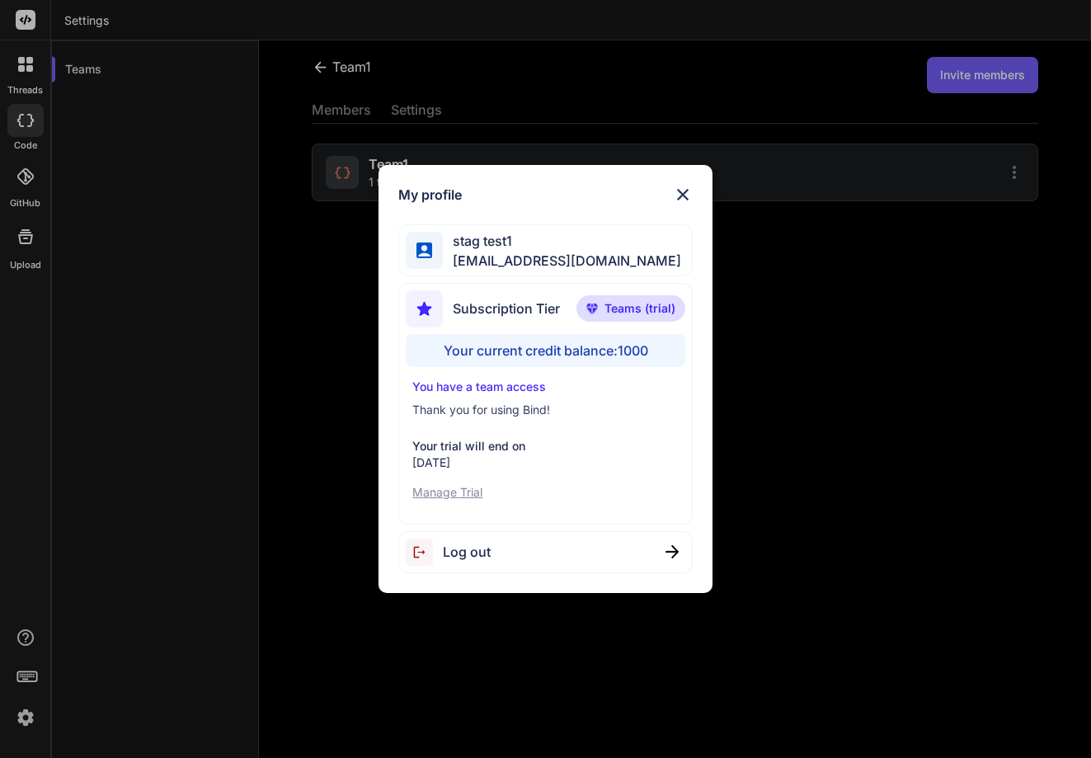
click at [446, 495] on p "Manage Trial" at bounding box center [544, 492] width 265 height 16
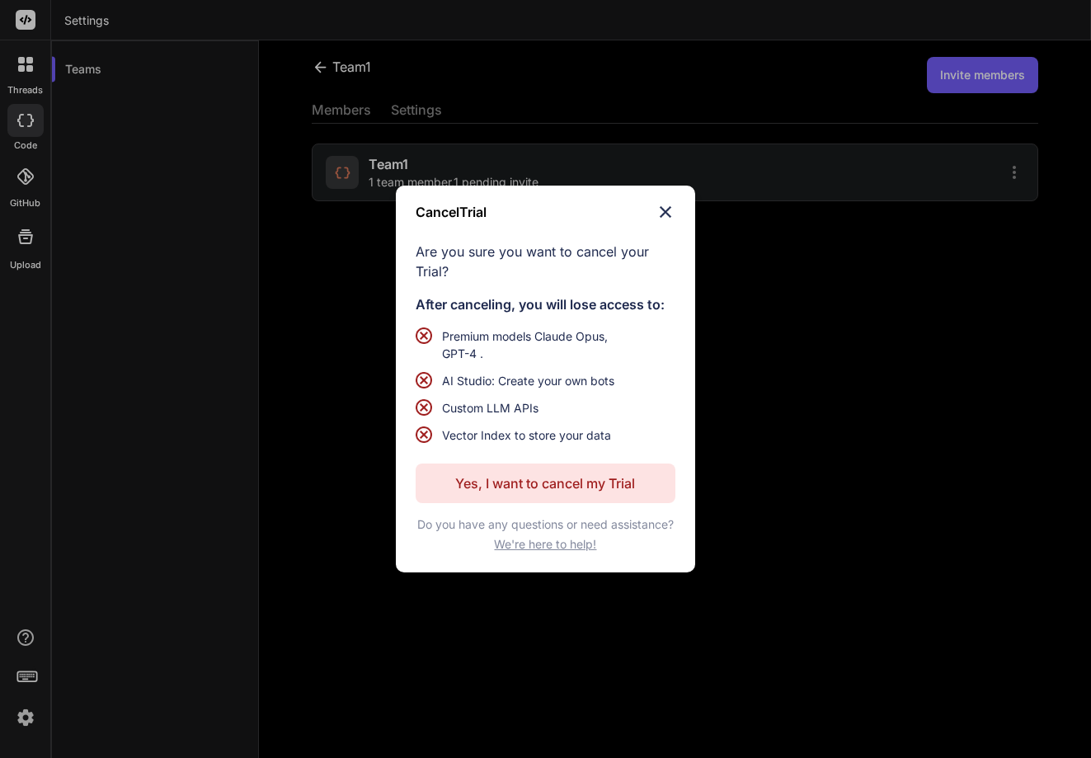
click at [537, 485] on p "Yes, I want to cancel my Trial" at bounding box center [545, 483] width 180 height 20
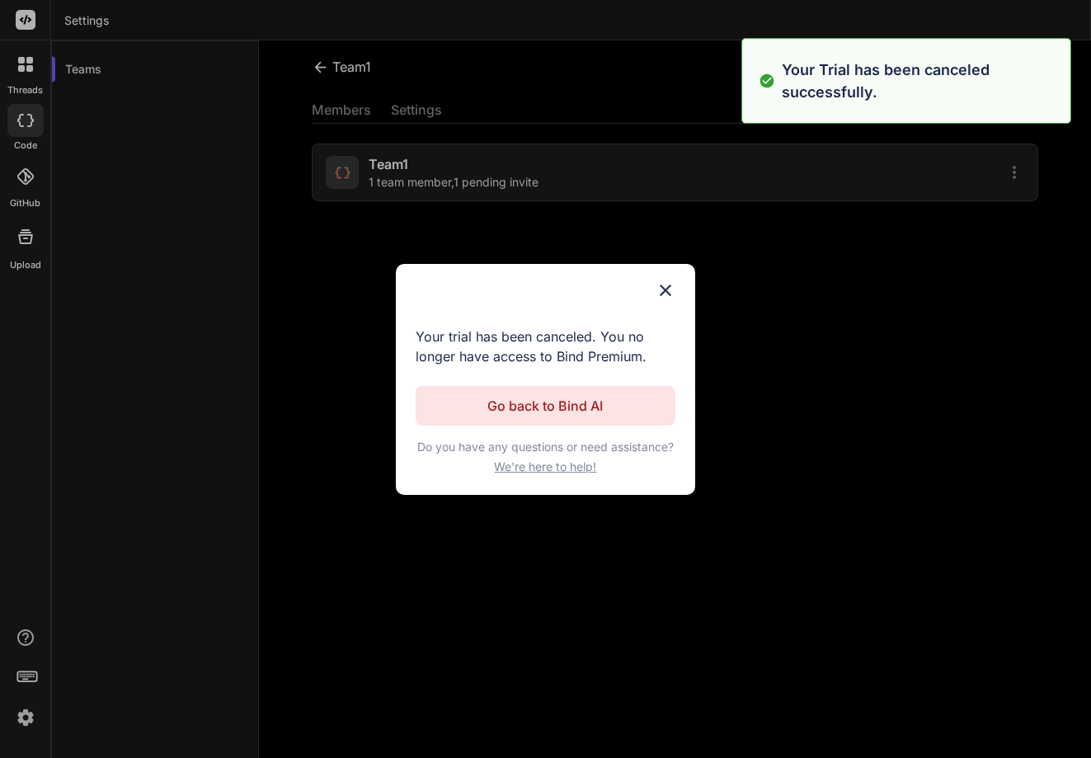
drag, startPoint x: 542, startPoint y: 406, endPoint x: 533, endPoint y: 409, distance: 8.6
click at [533, 408] on p "Go back to Bind AI" at bounding box center [544, 406] width 115 height 20
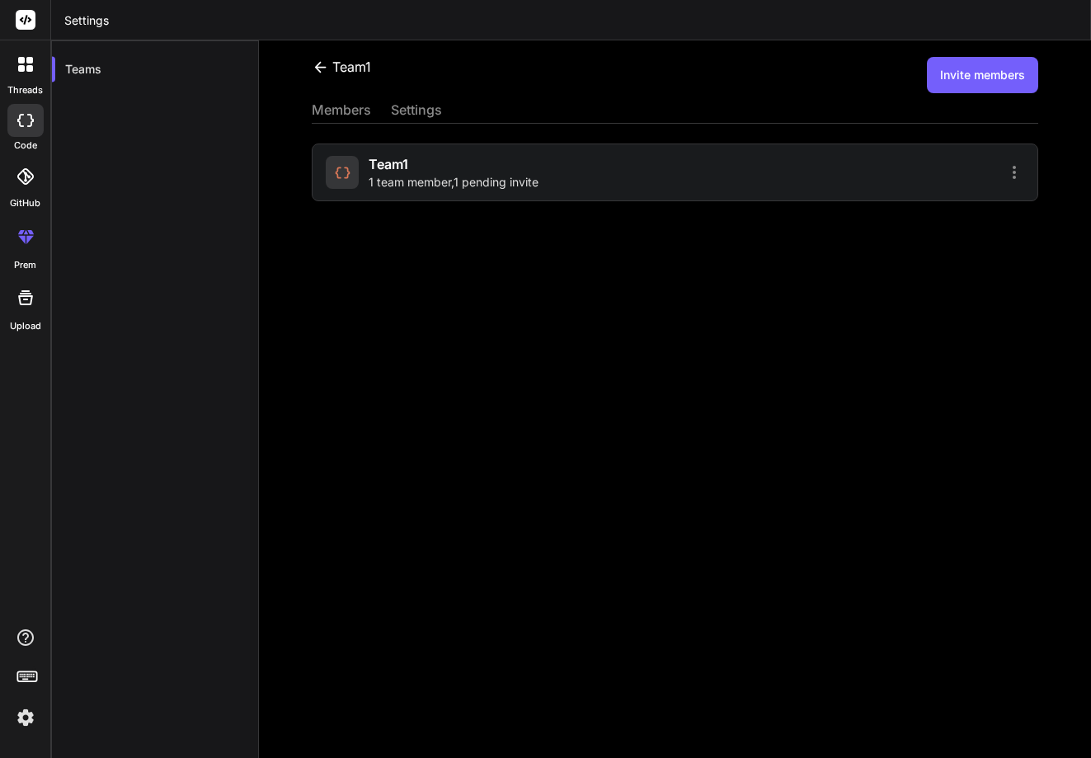
click at [828, 75] on button "Invite members" at bounding box center [981, 75] width 111 height 36
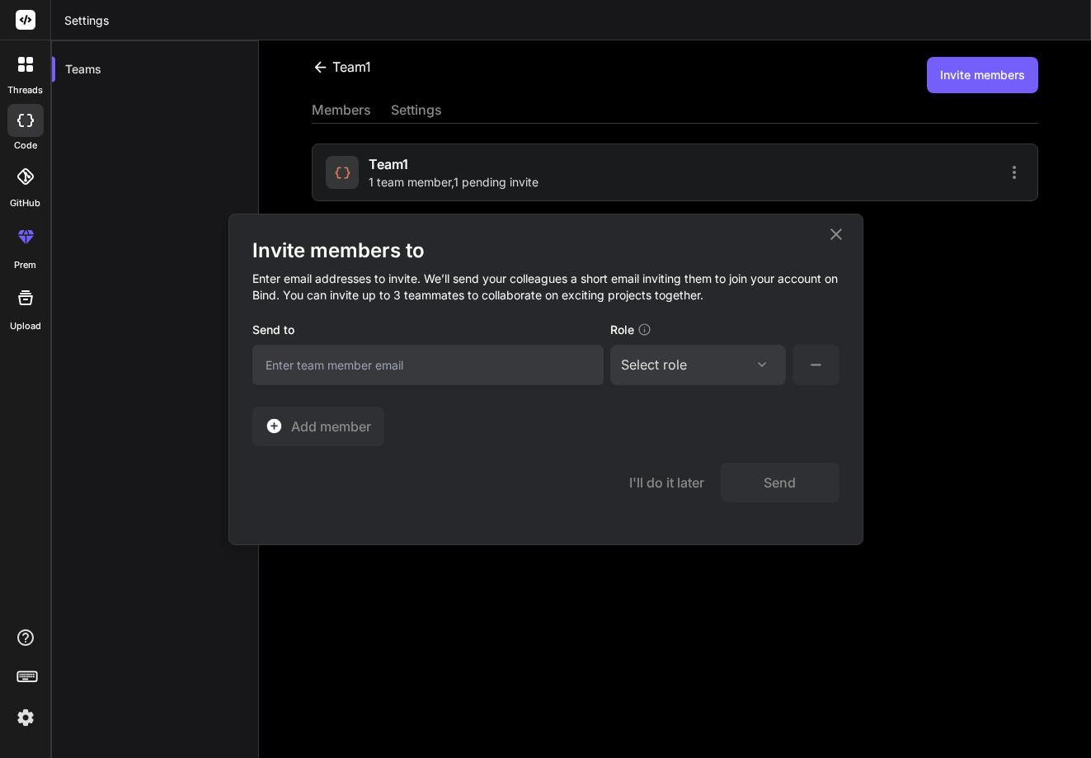
click at [683, 364] on div "Select role" at bounding box center [654, 364] width 66 height 20
click at [671, 472] on div "Collaborator" at bounding box center [675, 474] width 66 height 16
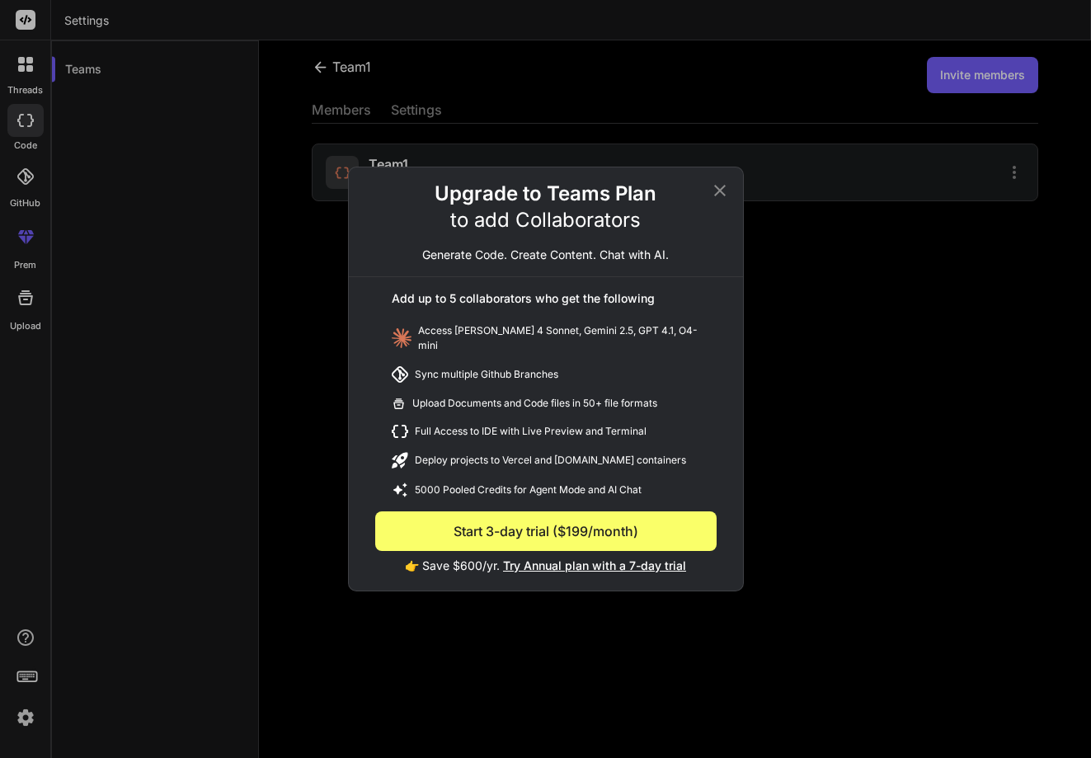
click at [584, 559] on span "Try Annual plan with a 7-day trial" at bounding box center [594, 565] width 183 height 14
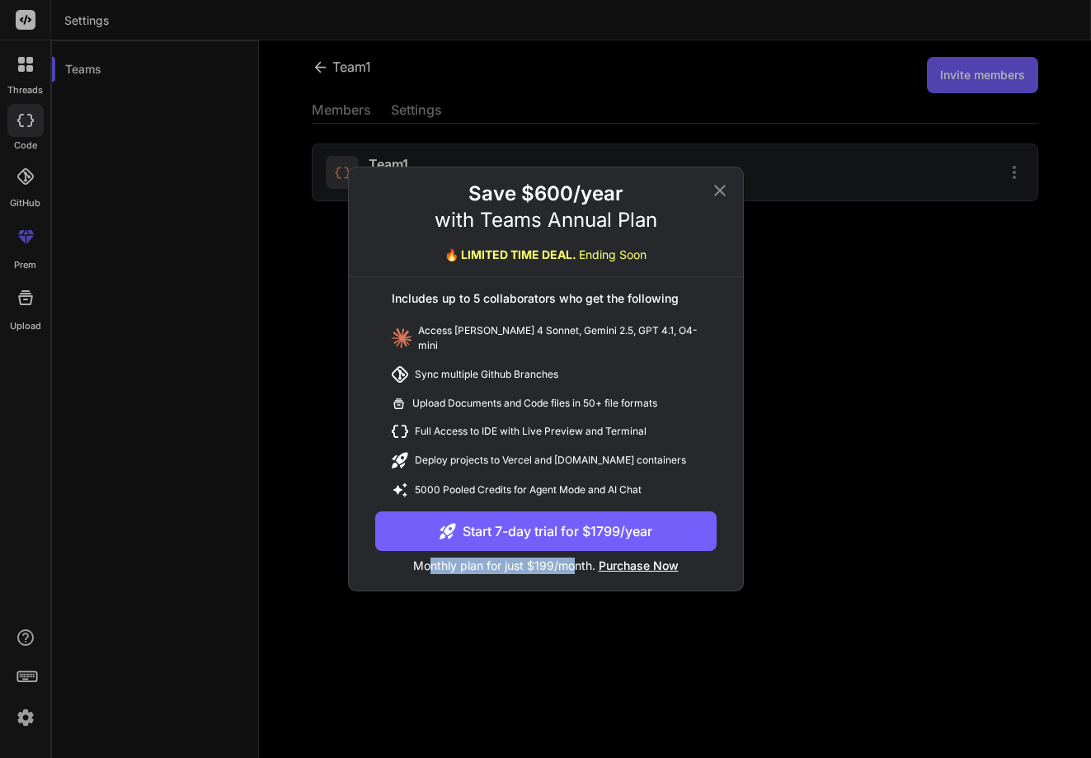
drag, startPoint x: 429, startPoint y: 562, endPoint x: 572, endPoint y: 563, distance: 142.6
click at [572, 563] on p "Monthly plan for just $199/month. Purchase Now" at bounding box center [545, 562] width 341 height 23
drag, startPoint x: 579, startPoint y: 578, endPoint x: 623, endPoint y: 559, distance: 48.4
click at [579, 578] on div "Save $600/year with Teams Annual Plan 🔥 LIMITED TIME DEAL. Ending Soon Includes…" at bounding box center [546, 386] width 394 height 410
click at [632, 558] on span "Purchase Now" at bounding box center [638, 565] width 80 height 14
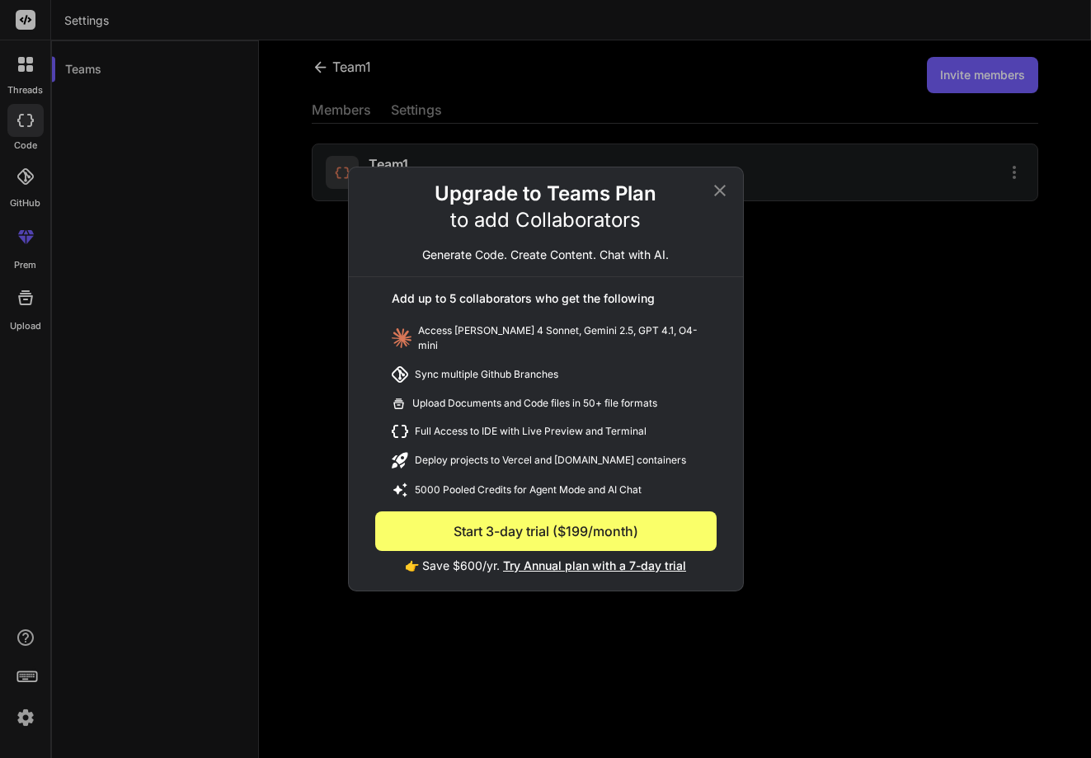
click at [540, 522] on button "Start 3-day trial ($199/month)" at bounding box center [545, 531] width 341 height 40
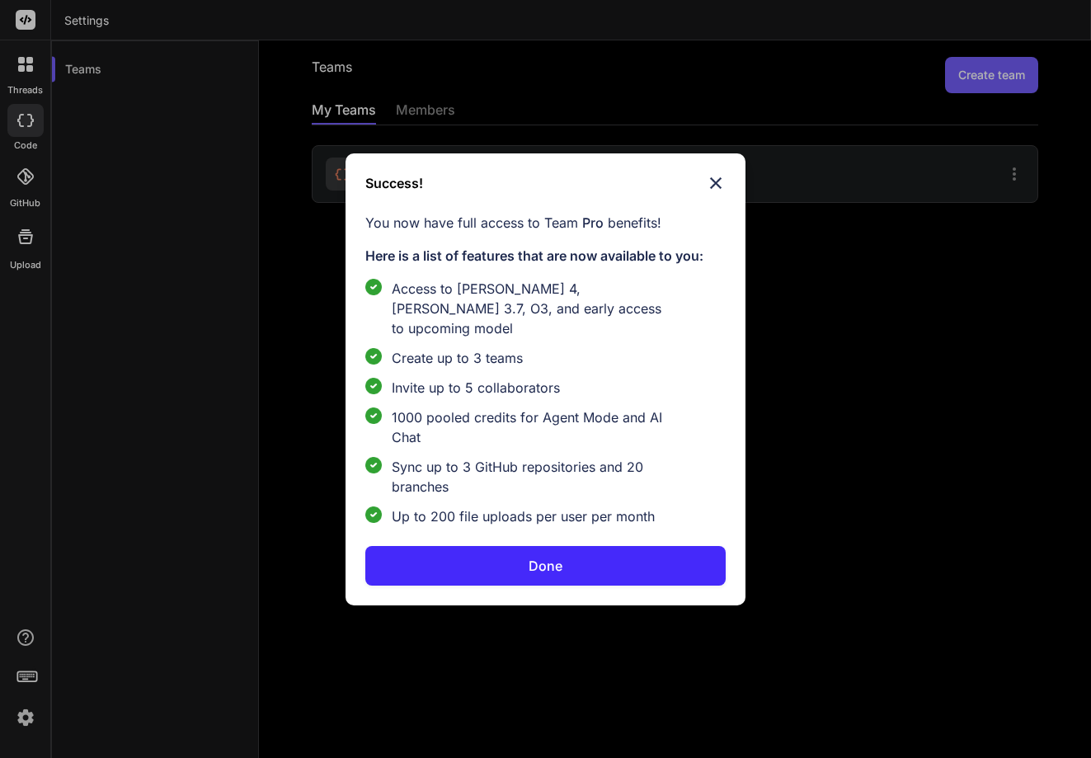
click at [616, 546] on button "Done" at bounding box center [545, 566] width 360 height 40
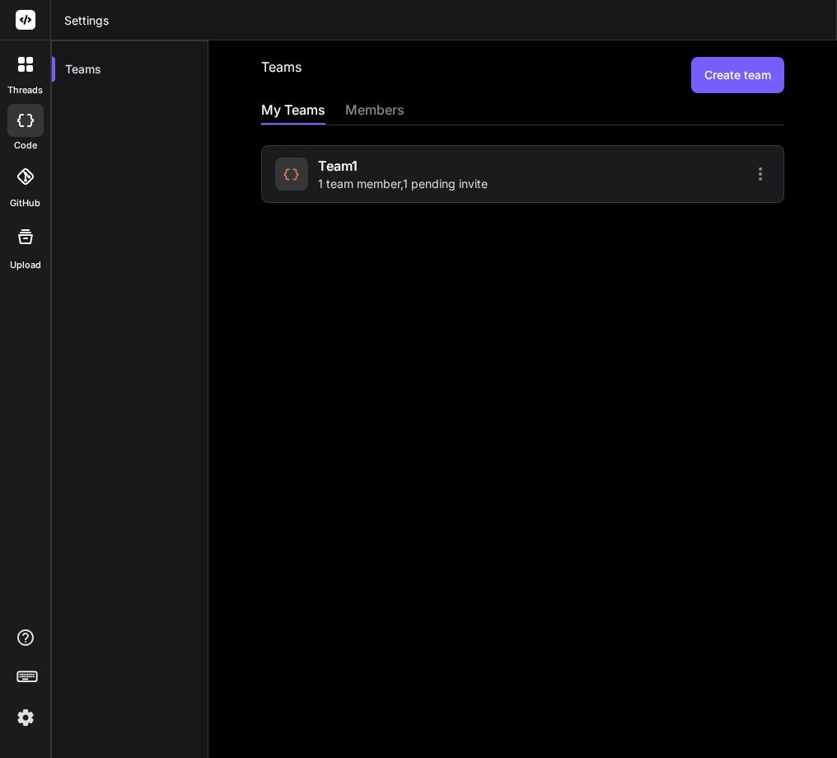
drag, startPoint x: 673, startPoint y: 433, endPoint x: 335, endPoint y: 565, distance: 363.1
click at [670, 434] on div "Teams Create team My Teams members team1 1 team member , 1 pending invite" at bounding box center [523, 398] width 629 height 717
click at [692, 71] on button "Create team" at bounding box center [738, 75] width 93 height 36
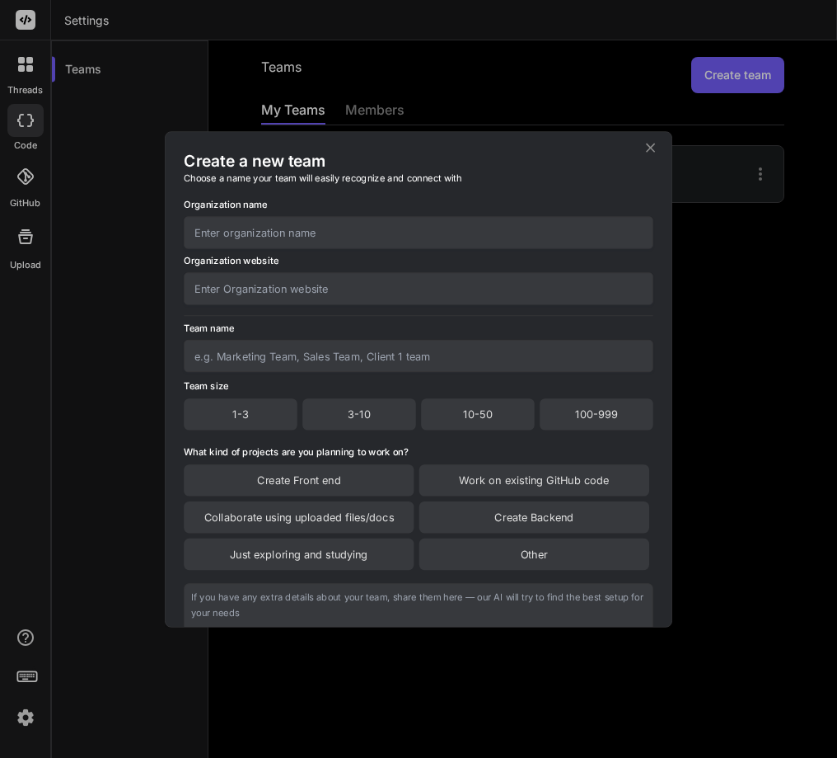
click at [650, 148] on icon at bounding box center [650, 147] width 9 height 9
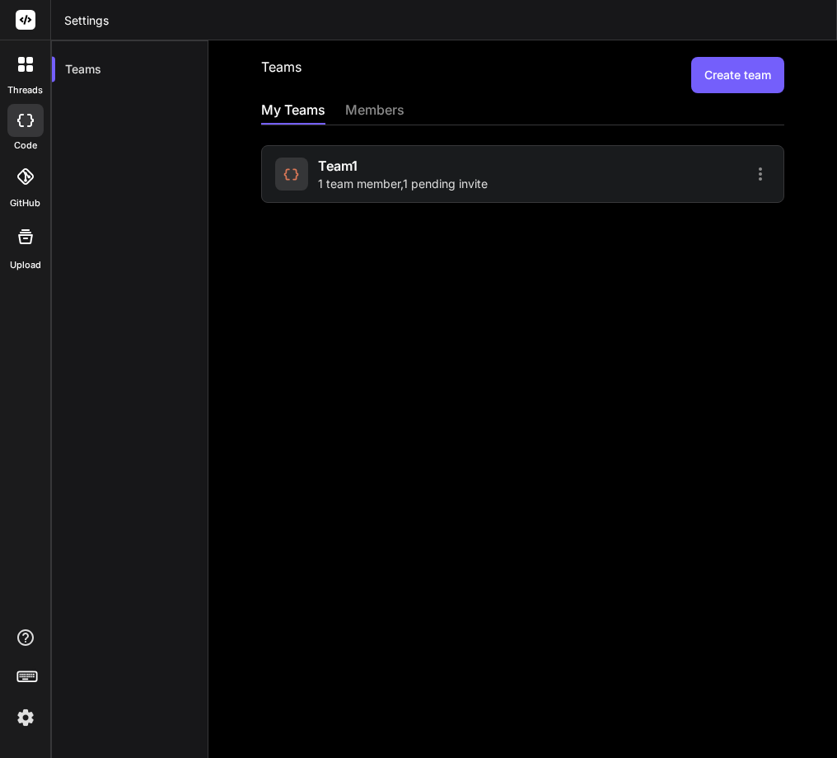
click at [448, 180] on span "1 team member , 1 pending invite" at bounding box center [403, 184] width 170 height 16
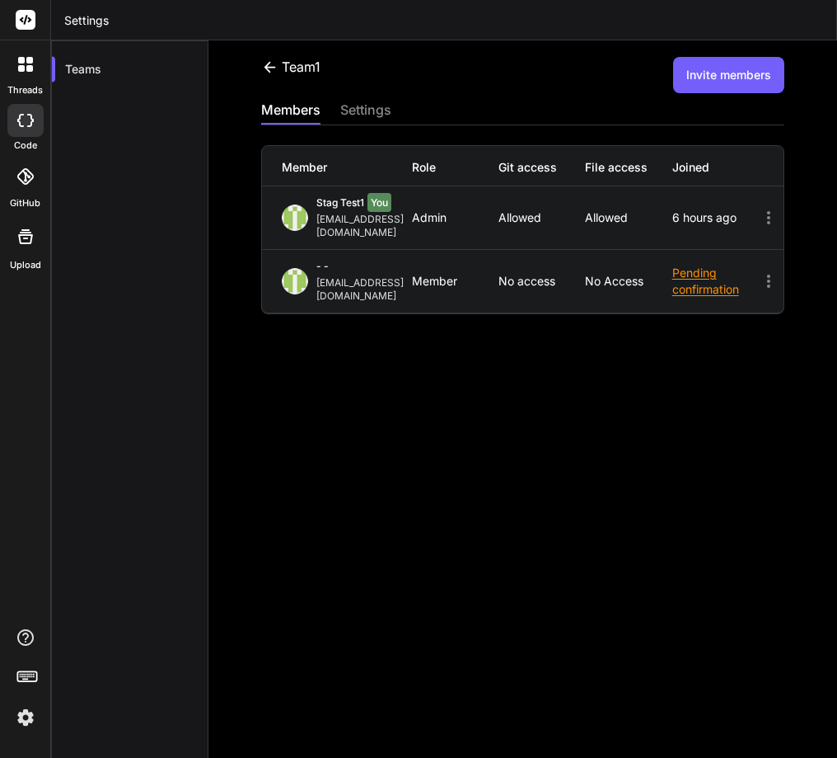
click at [710, 84] on button "Invite members" at bounding box center [728, 75] width 111 height 36
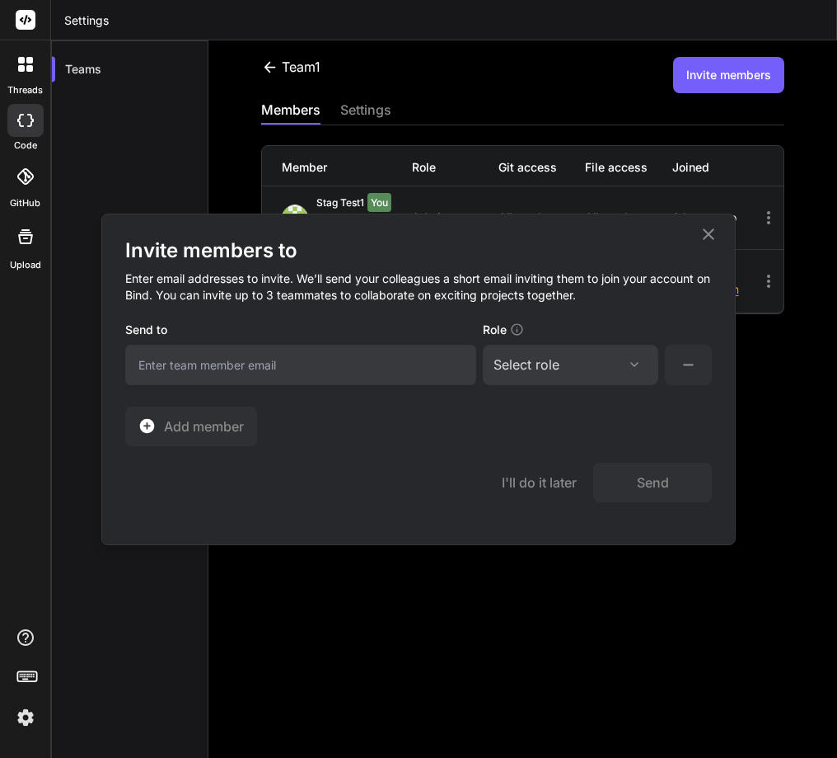
click at [528, 373] on div "Select role" at bounding box center [527, 364] width 66 height 20
click at [528, 478] on div "Collaborator" at bounding box center [548, 474] width 66 height 16
click at [330, 345] on input "email" at bounding box center [300, 365] width 351 height 40
type input "[SECURITY_DATA][EMAIL_ADDRESS][DOMAIN_NAME]"
click at [645, 489] on button "Send" at bounding box center [652, 482] width 119 height 40
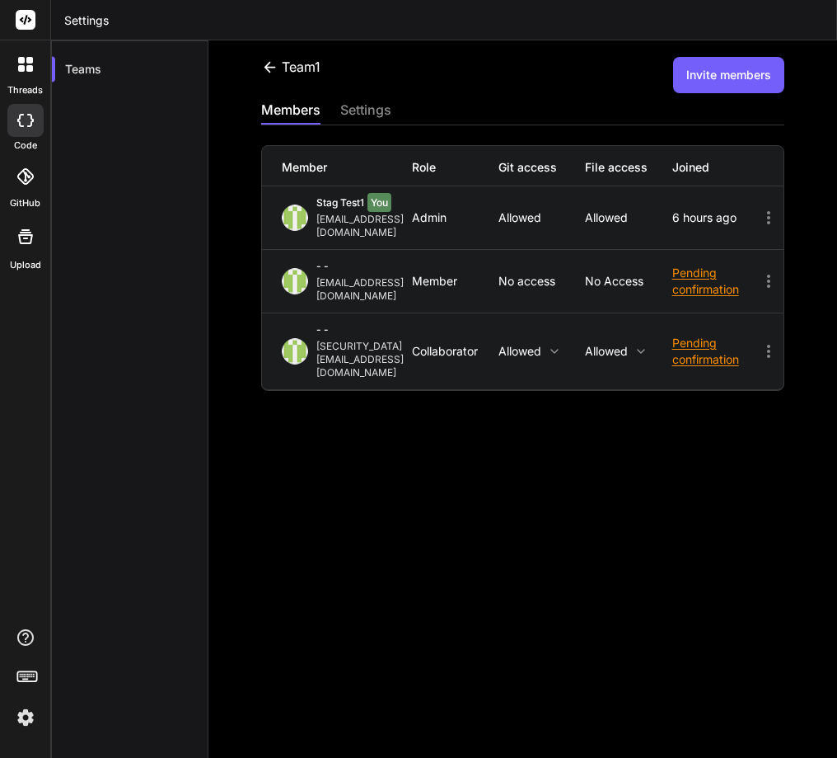
click at [22, 720] on img at bounding box center [26, 717] width 28 height 28
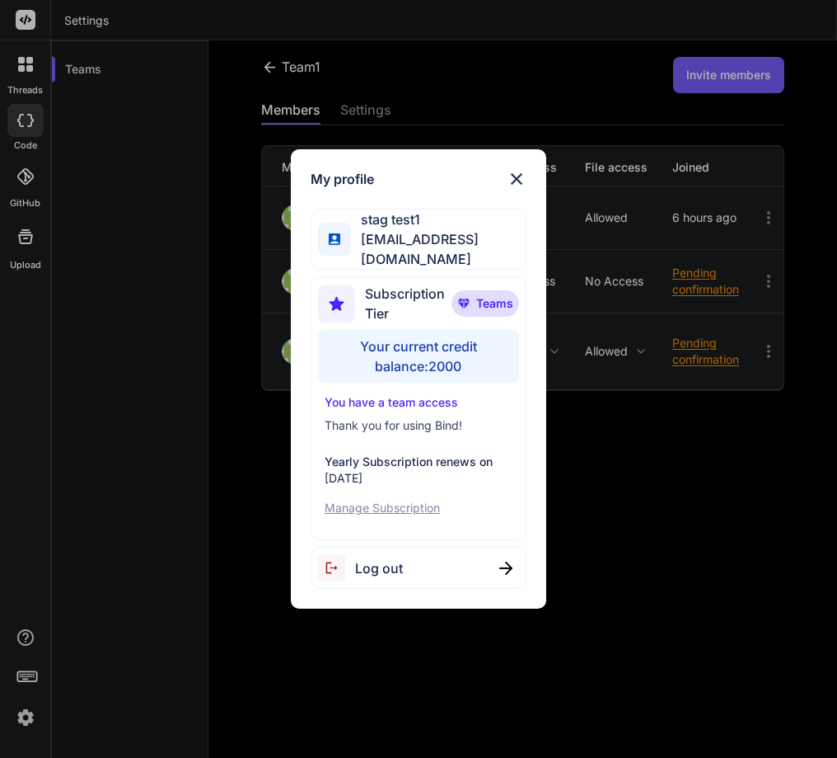
click at [392, 501] on p "Manage Subscription" at bounding box center [419, 508] width 188 height 16
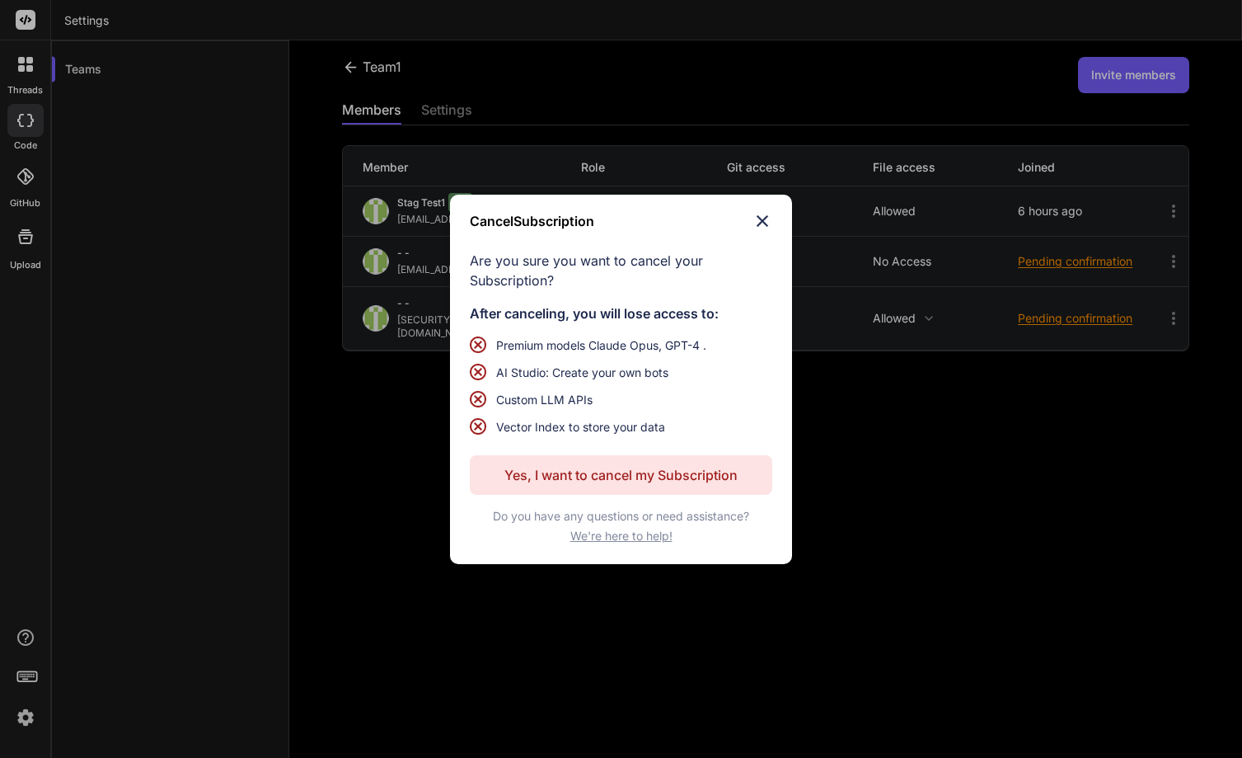
click at [610, 471] on p "Yes, I want to cancel my Subscription" at bounding box center [620, 475] width 233 height 20
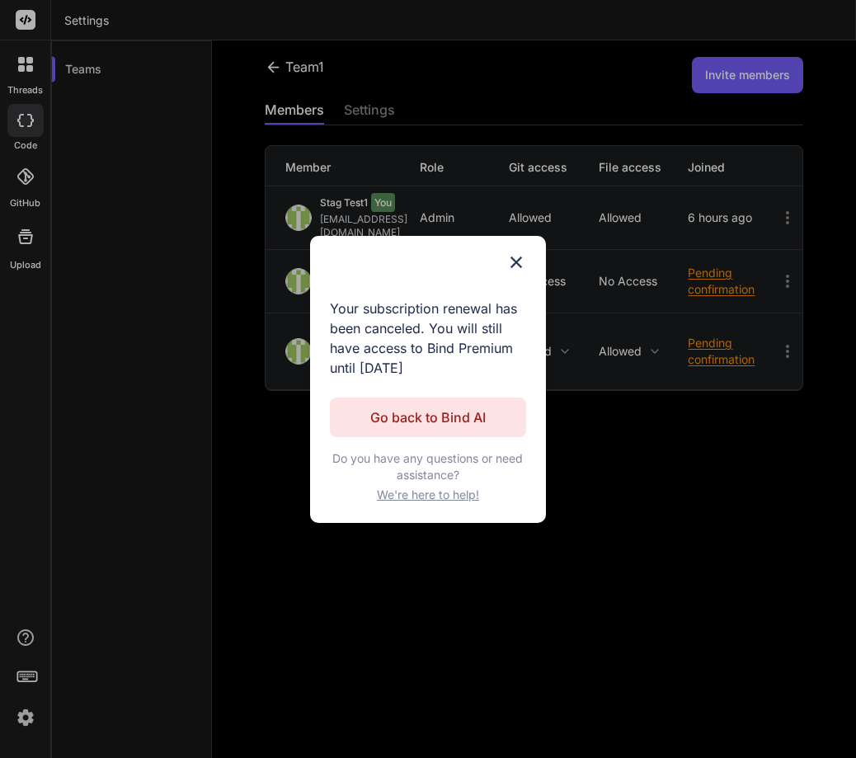
click at [515, 262] on img at bounding box center [516, 262] width 20 height 20
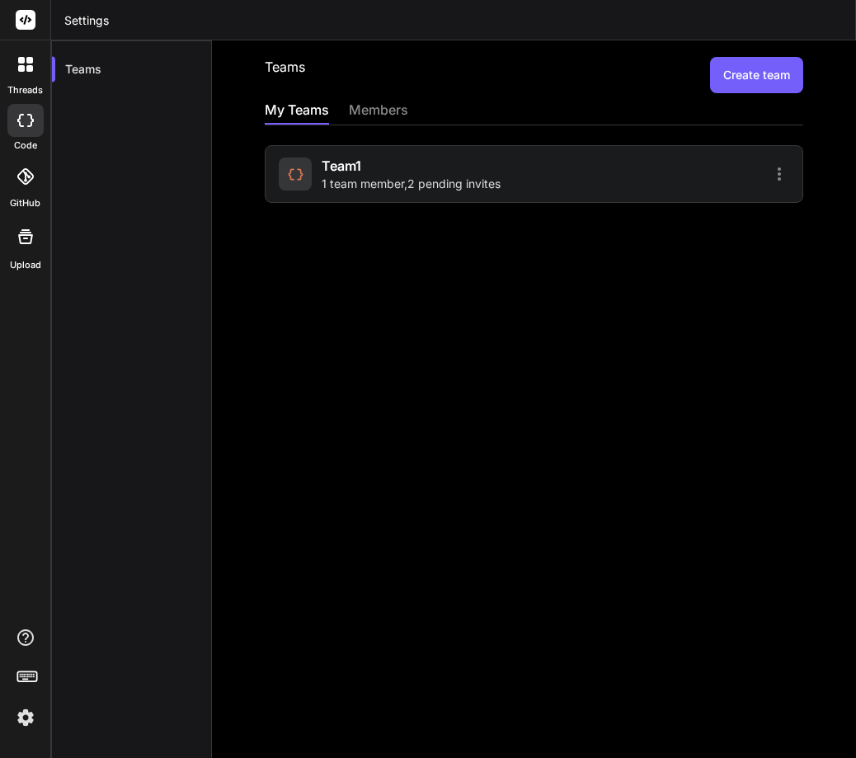
click at [23, 714] on img at bounding box center [26, 717] width 28 height 28
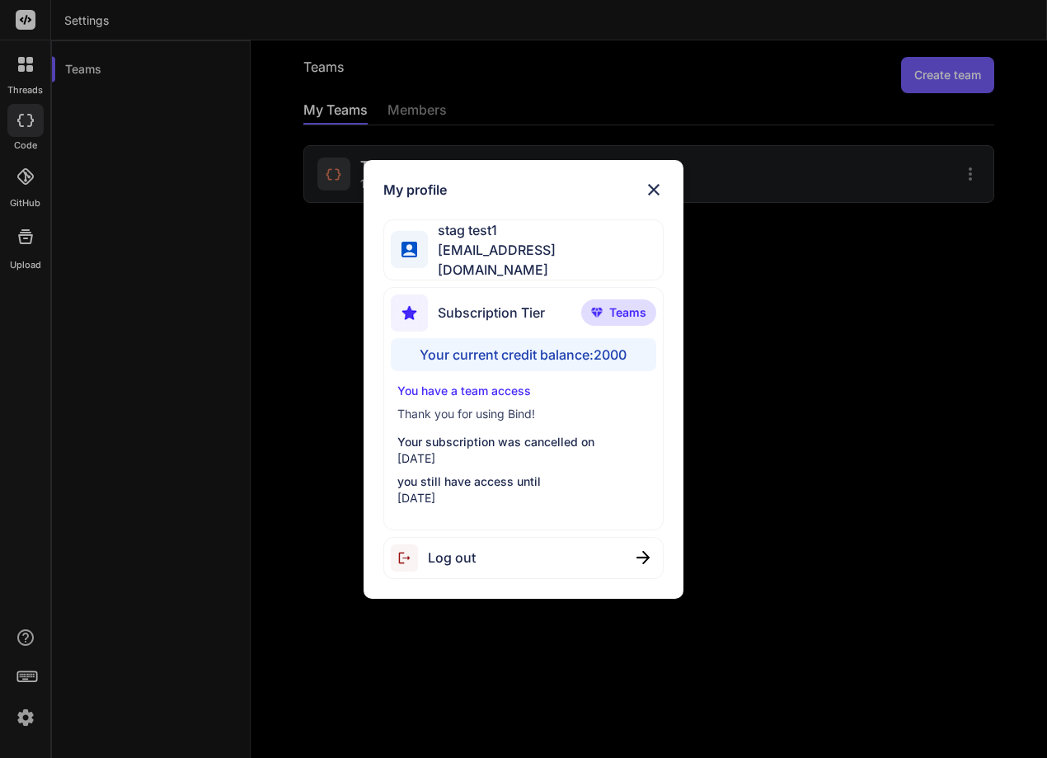
click at [481, 483] on p "you still have access until" at bounding box center [523, 481] width 252 height 16
click at [459, 457] on p "August 22, 2025" at bounding box center [523, 458] width 252 height 16
click at [440, 434] on p "Your subscription was cancelled on" at bounding box center [523, 442] width 252 height 16
click at [457, 386] on p "You have a team access" at bounding box center [523, 390] width 252 height 16
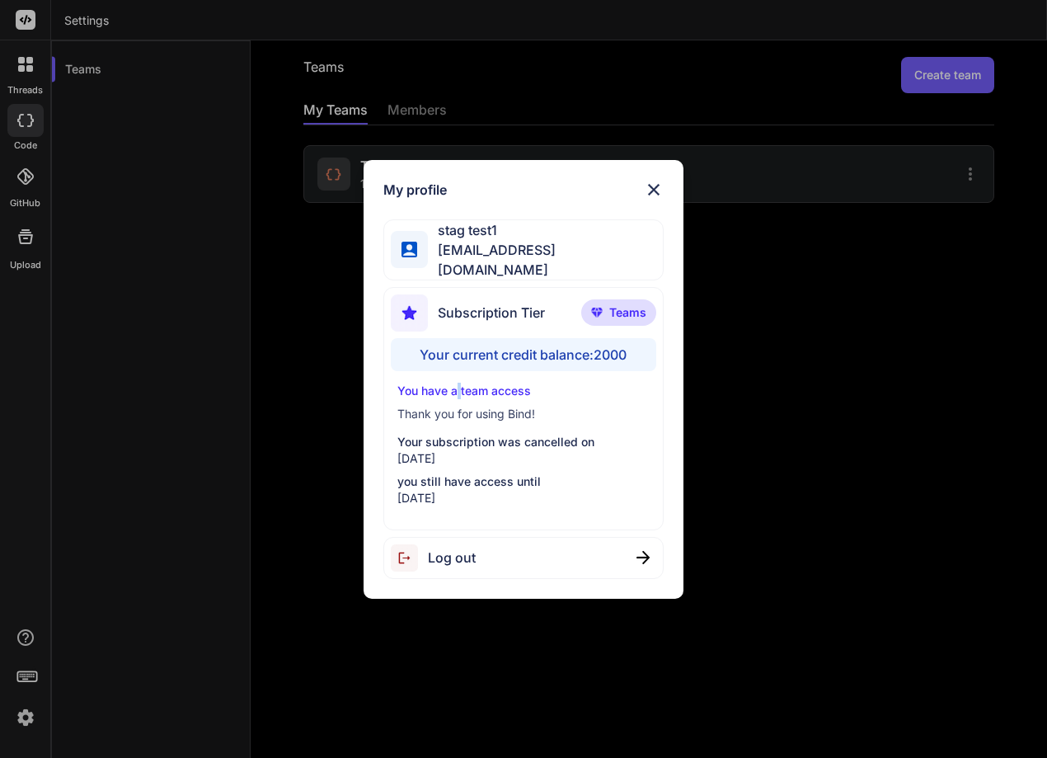
click at [457, 388] on p "You have a team access" at bounding box center [523, 390] width 252 height 16
click at [443, 450] on p "August 22, 2025" at bounding box center [523, 458] width 252 height 16
click at [448, 474] on p "you still have access until" at bounding box center [523, 481] width 252 height 16
click at [453, 498] on p "September 22, 2025" at bounding box center [523, 498] width 252 height 16
click at [447, 490] on p "September 22, 2025" at bounding box center [523, 498] width 252 height 16
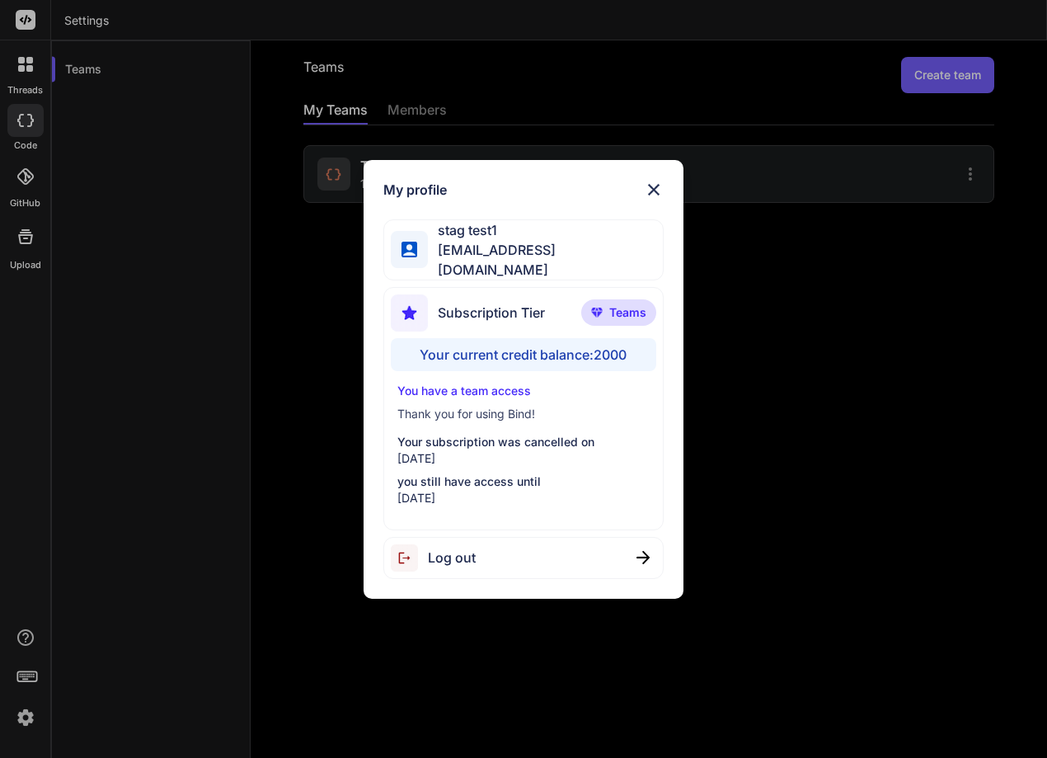
click at [447, 490] on p "September 22, 2025" at bounding box center [523, 498] width 252 height 16
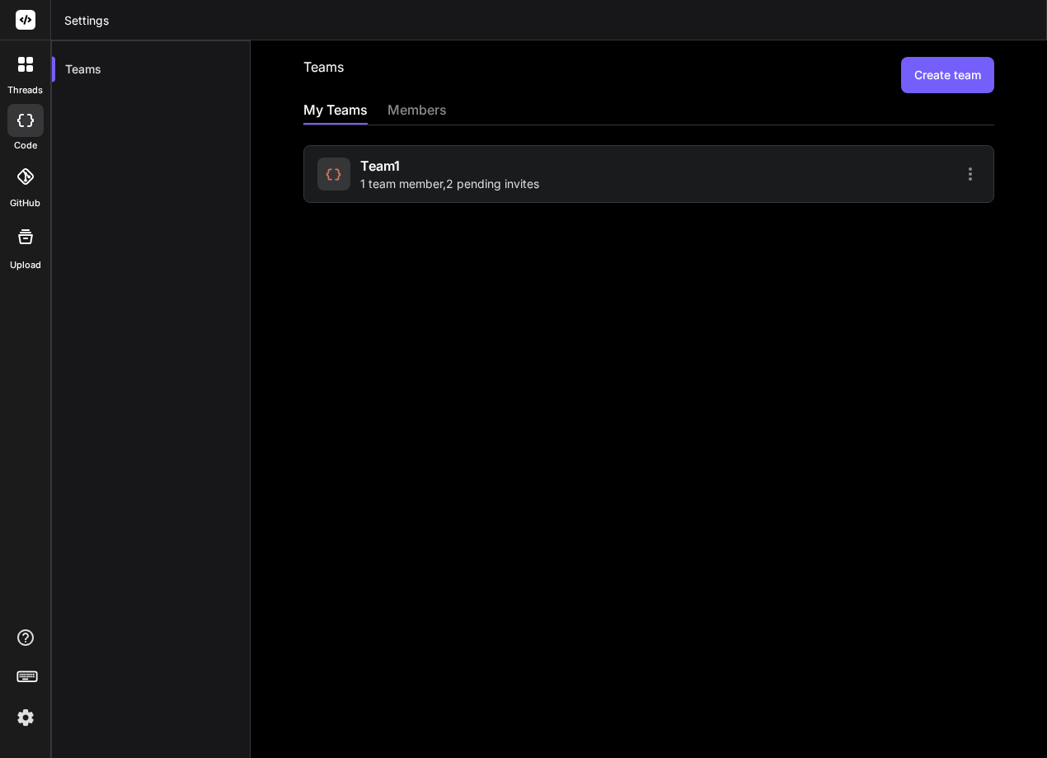
click at [15, 717] on img at bounding box center [26, 717] width 28 height 28
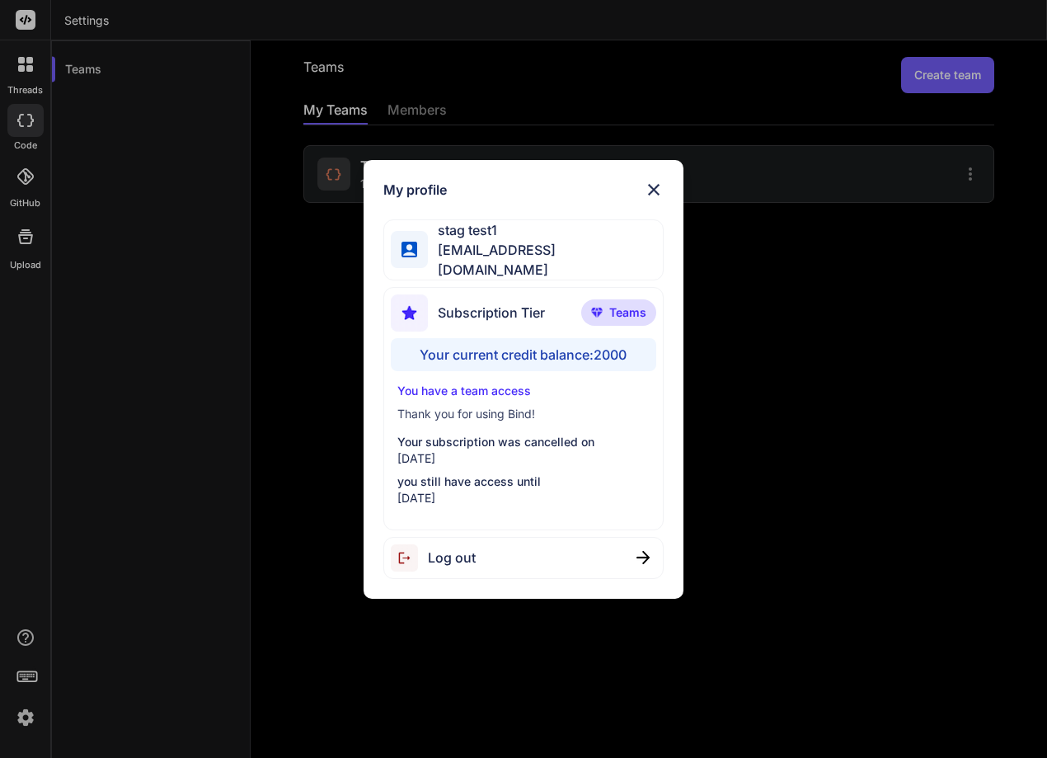
click at [468, 554] on span "Log out" at bounding box center [452, 557] width 48 height 20
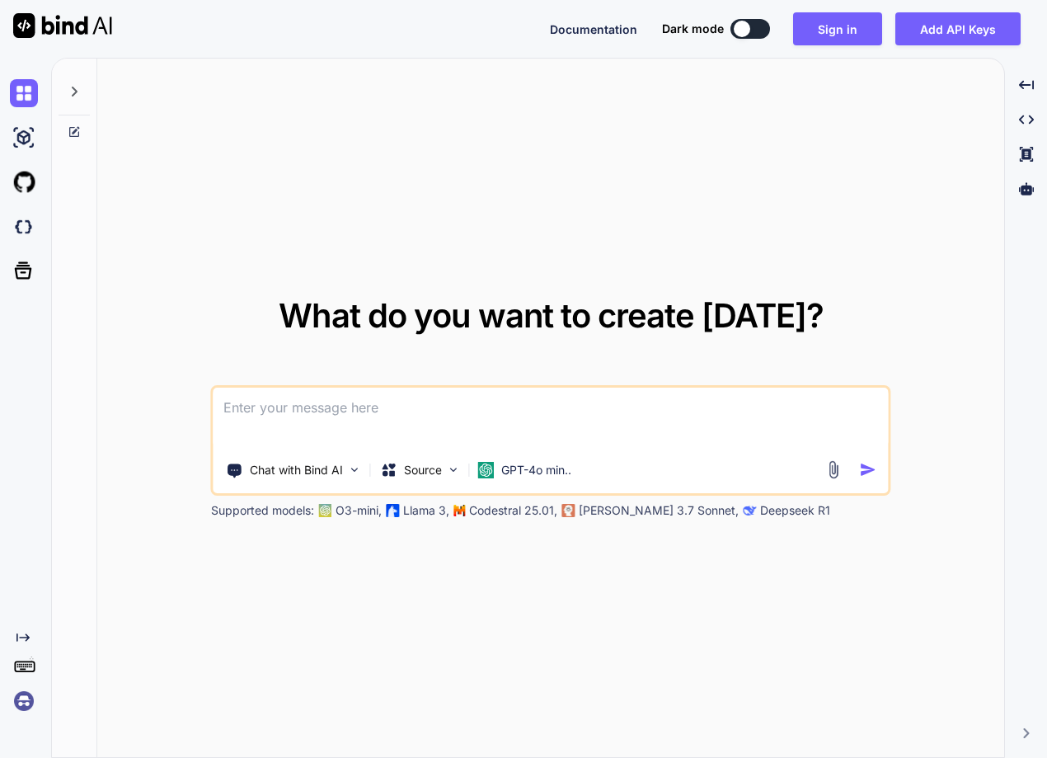
click at [21, 692] on img at bounding box center [24, 701] width 28 height 28
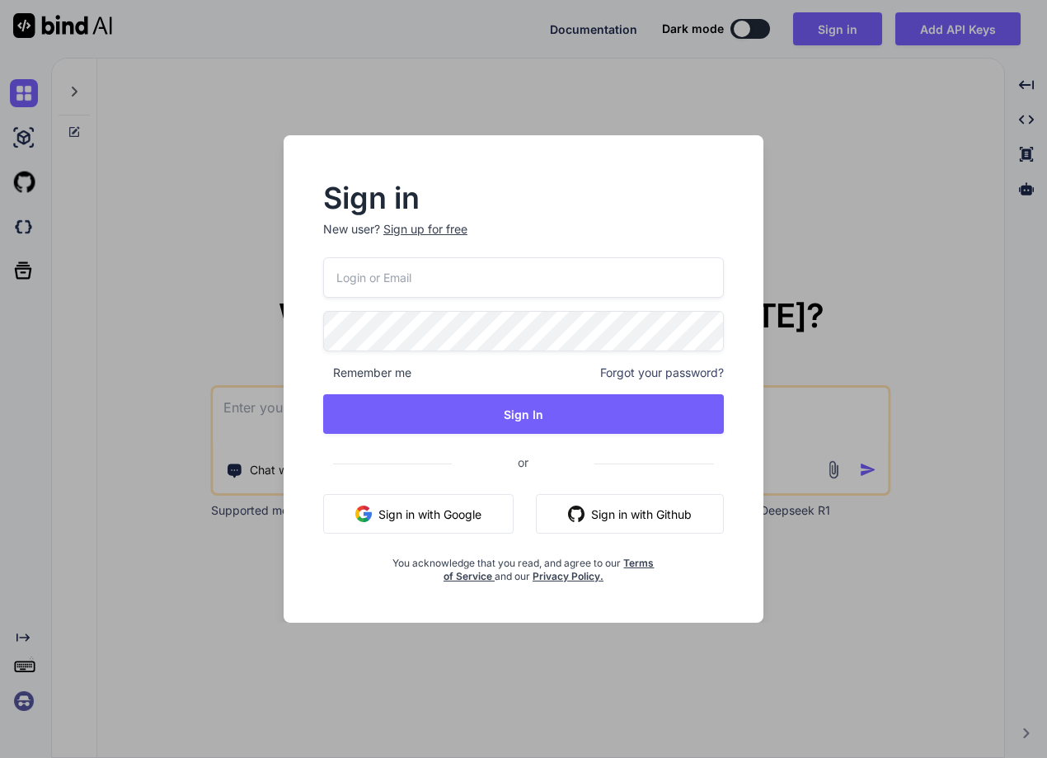
click at [411, 227] on div "Sign up for free" at bounding box center [425, 229] width 84 height 16
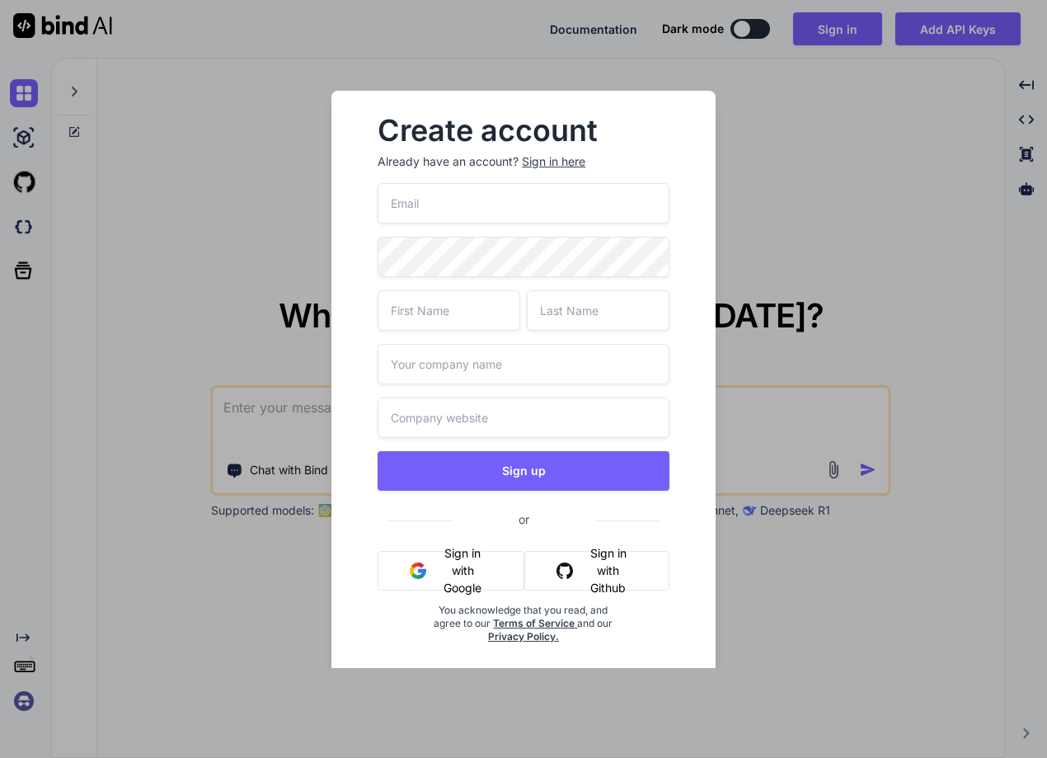
click at [446, 195] on input "email" at bounding box center [524, 203] width 292 height 40
type input "v"
paste input "Yes, but I’m still checking this."
type input "Yes, but I’m still checking this."
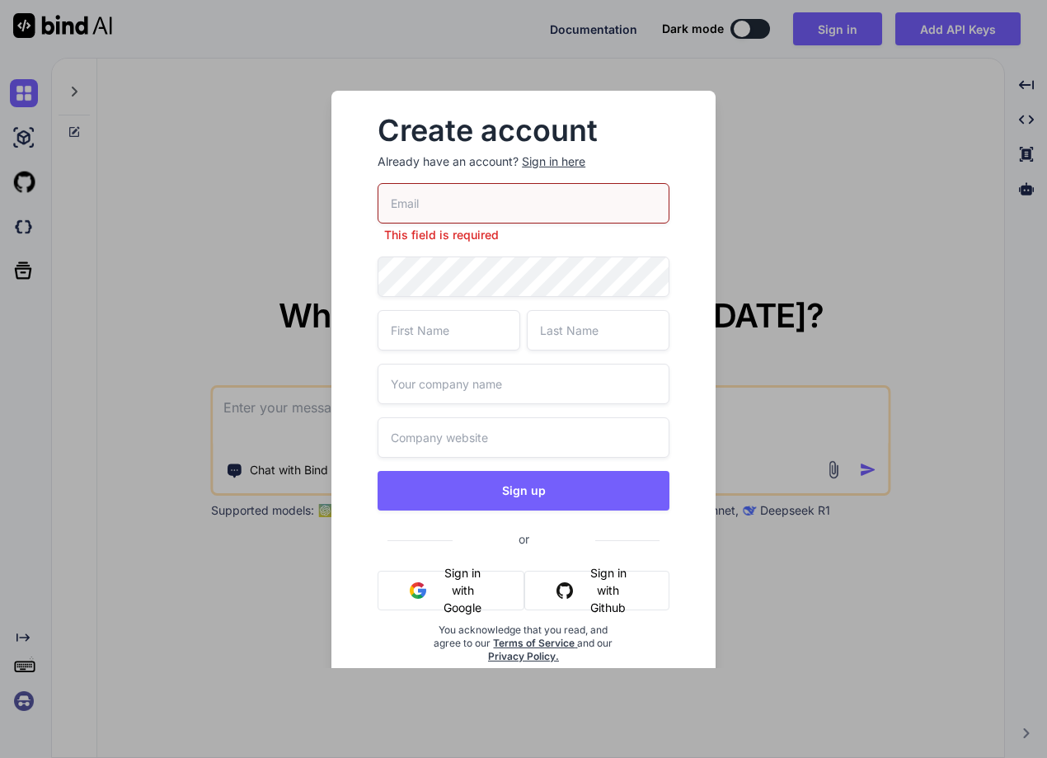
paste input "stagtest2@yopmail.com"
click at [391, 202] on input "[EMAIL_ADDRESS][DOMAIN_NAME]" at bounding box center [524, 203] width 292 height 40
type input "[EMAIL_ADDRESS][DOMAIN_NAME]"
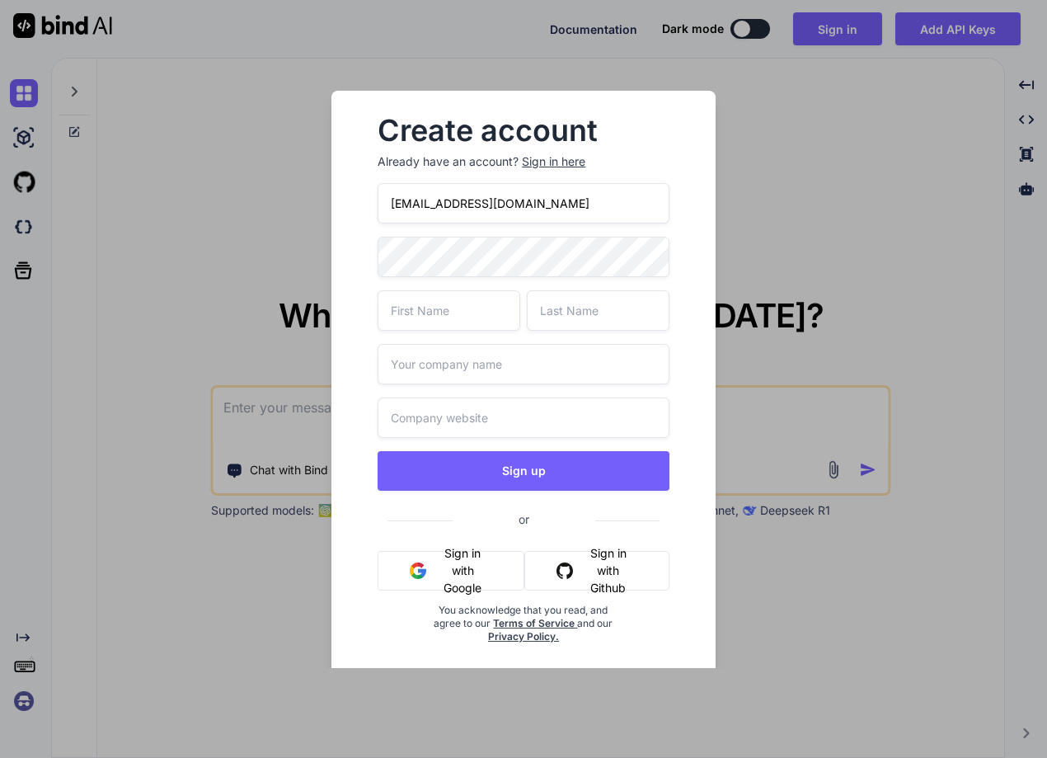
click at [448, 293] on input "text" at bounding box center [449, 310] width 143 height 40
click at [448, 293] on input "stag" at bounding box center [449, 310] width 143 height 40
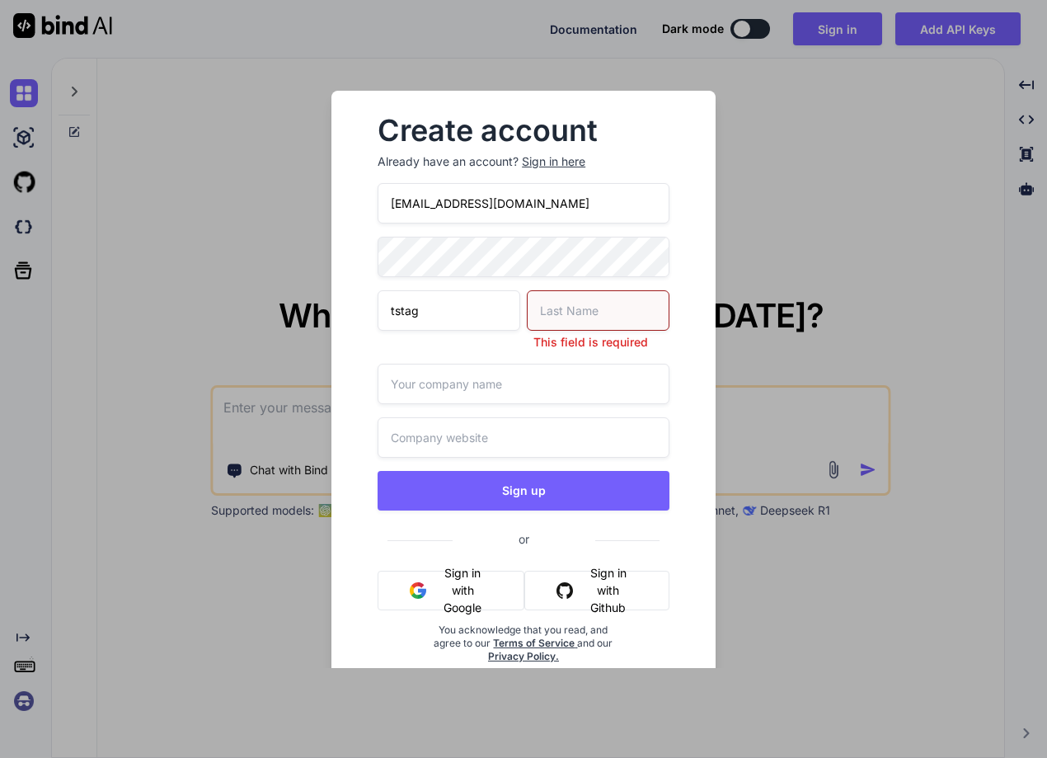
type input "stag"
type input "test"
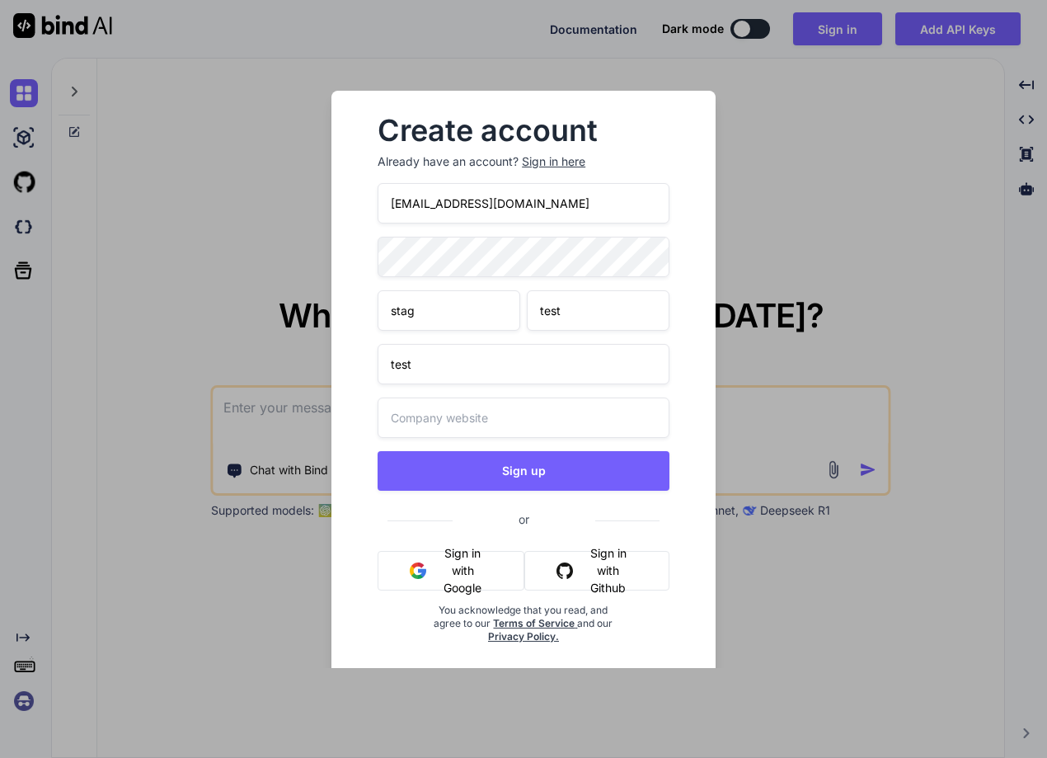
type input "test"
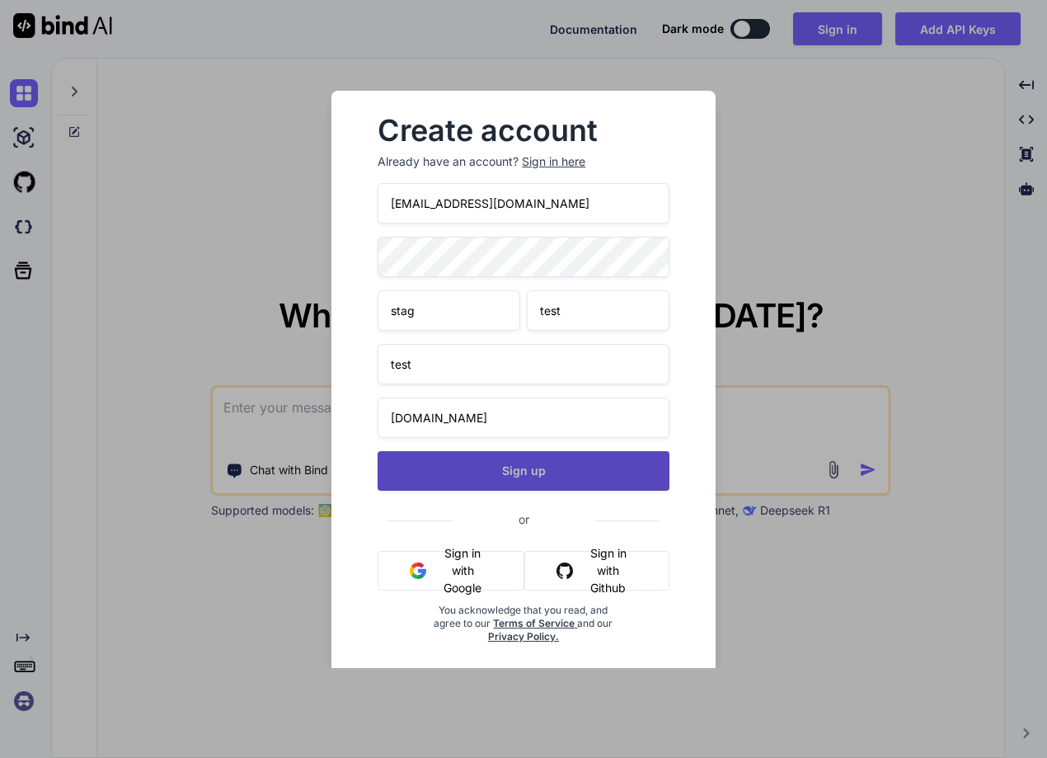
type input "test.com"
click at [547, 473] on button "Sign up" at bounding box center [524, 471] width 292 height 40
type textarea "x"
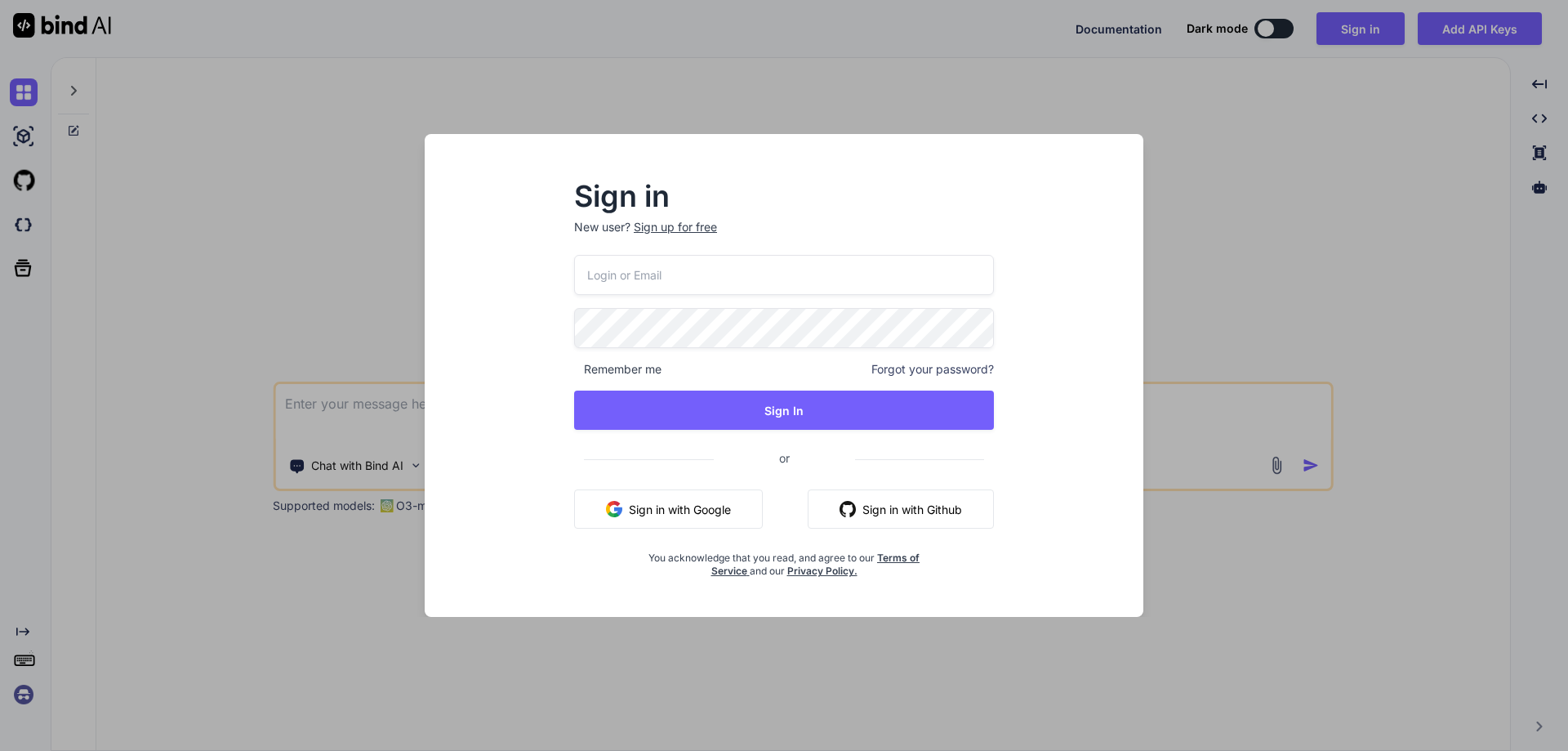
type textarea "x"
click at [614, 271] on input "email" at bounding box center [784, 274] width 421 height 40
paste input "[EMAIL_ADDRESS][DOMAIN_NAME]"
type input "[EMAIL_ADDRESS][DOMAIN_NAME]"
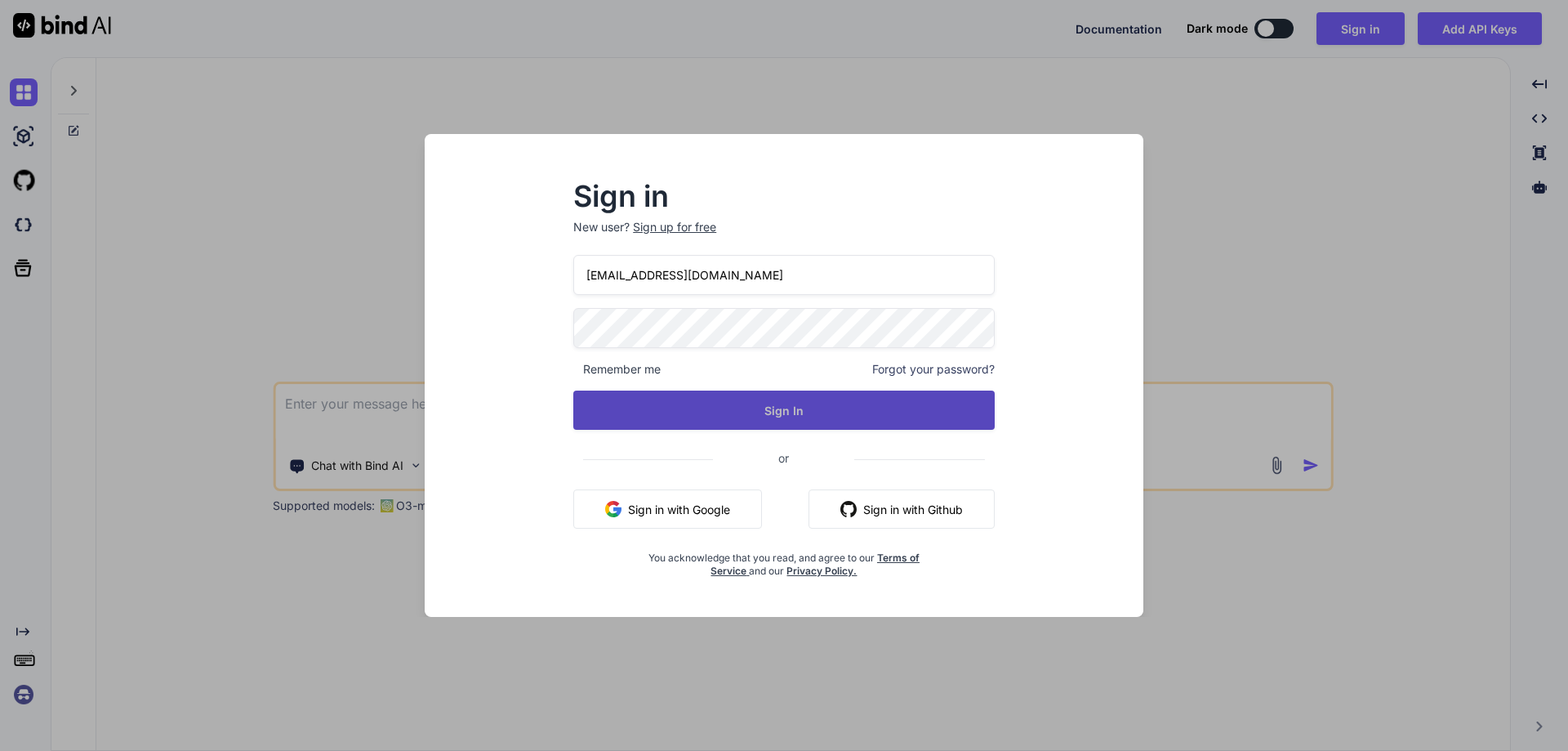
click at [727, 404] on button "Sign In" at bounding box center [784, 410] width 421 height 40
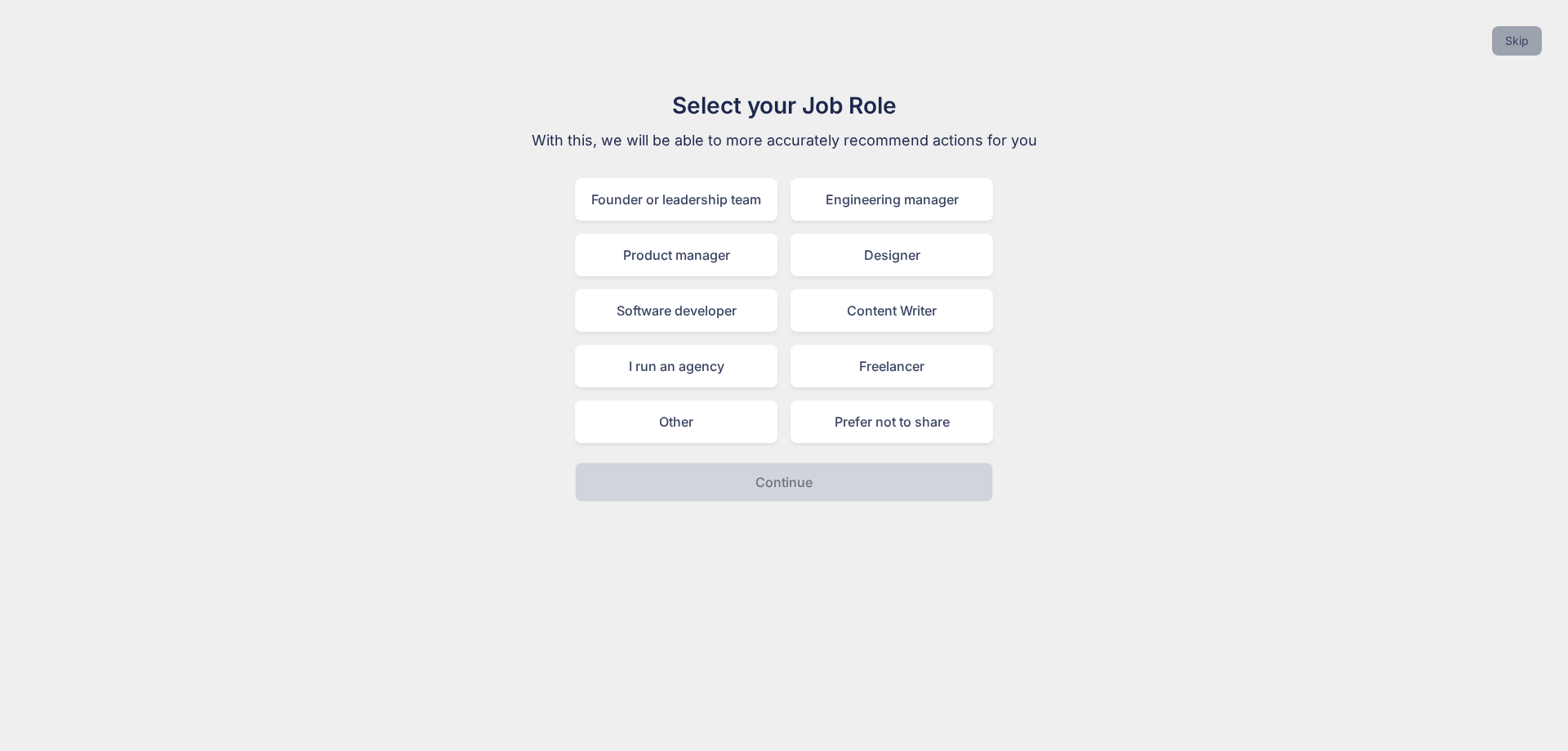
click at [1516, 36] on button "Skip" at bounding box center [1516, 41] width 50 height 30
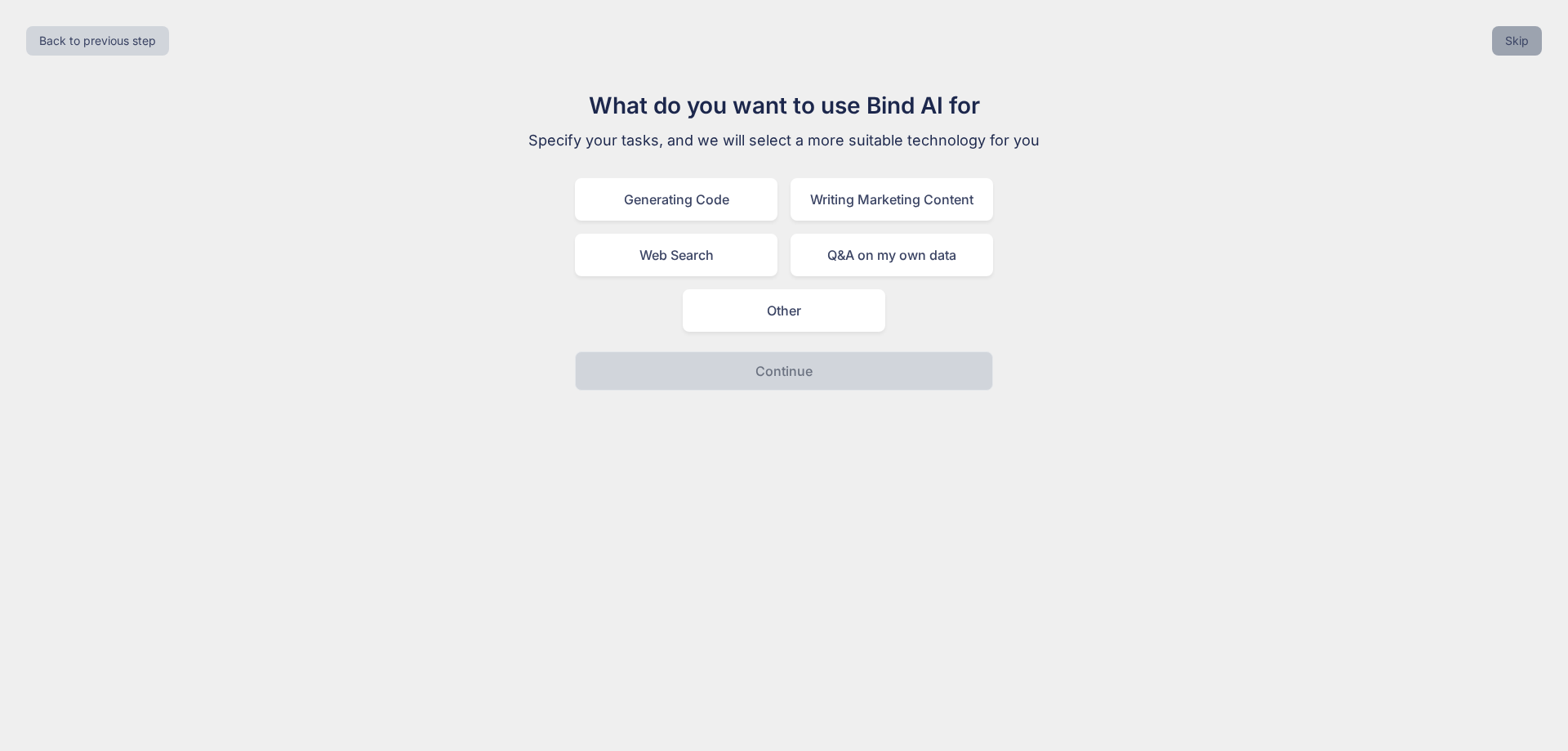
click at [1516, 36] on button "Skip" at bounding box center [1516, 41] width 50 height 30
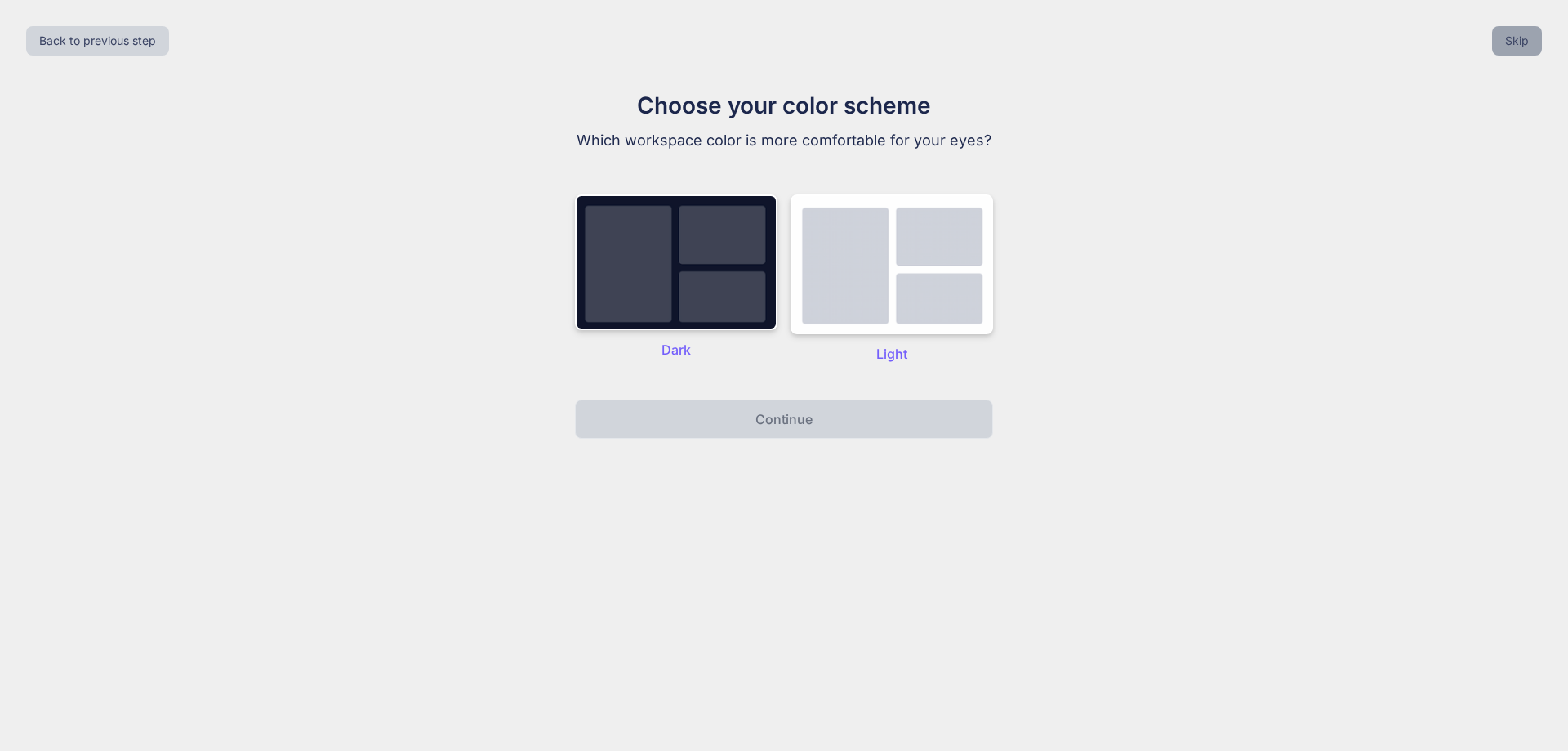
click at [1516, 36] on button "Skip" at bounding box center [1516, 41] width 50 height 30
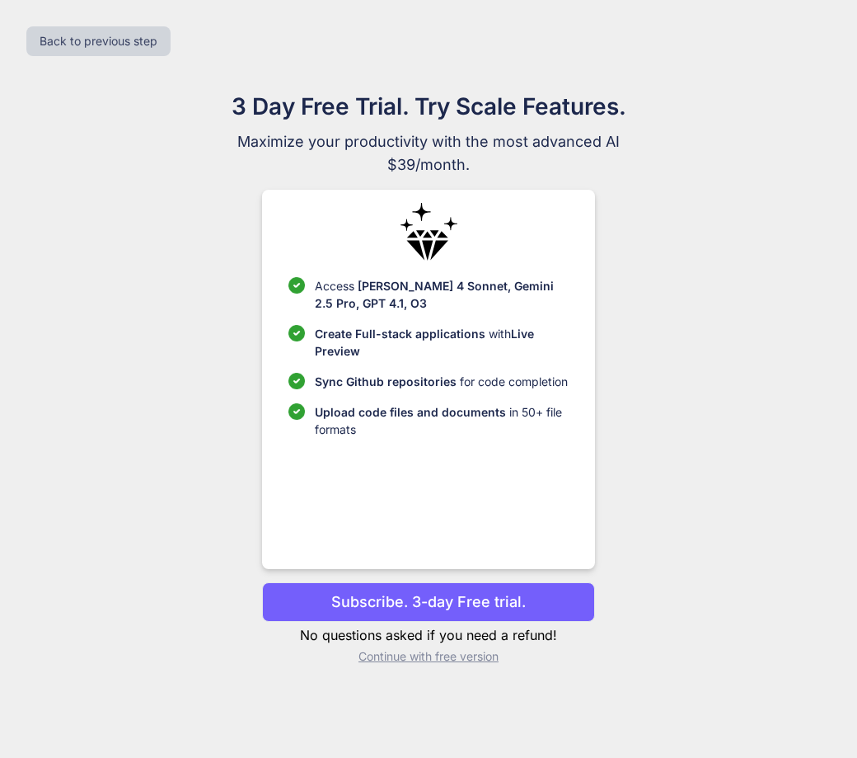
click at [429, 599] on p "Subscribe. 3-day Free trial." at bounding box center [428, 601] width 195 height 22
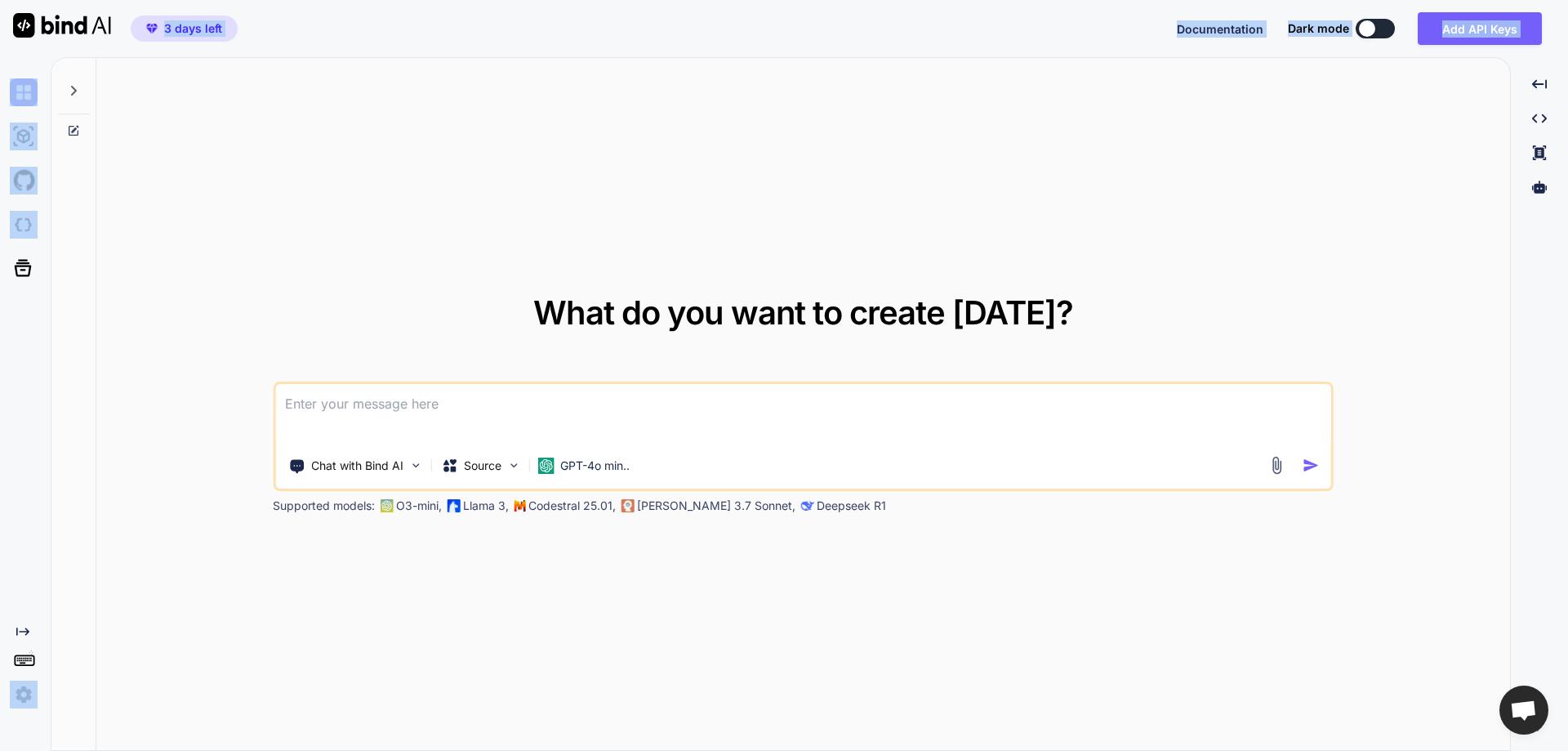
drag, startPoint x: 570, startPoint y: 81, endPoint x: 397, endPoint y: -86, distance: 240.5
click at [397, 0] on html "3 days left Documentation Dark mode Add API Keys Created with Pixso. Created wi…" at bounding box center [784, 376] width 1568 height 751
click at [179, 346] on div "What do you want to create [DATE]? Chat with Bind AI Source GPT-4o min.. Suppor…" at bounding box center [802, 405] width 1413 height 694
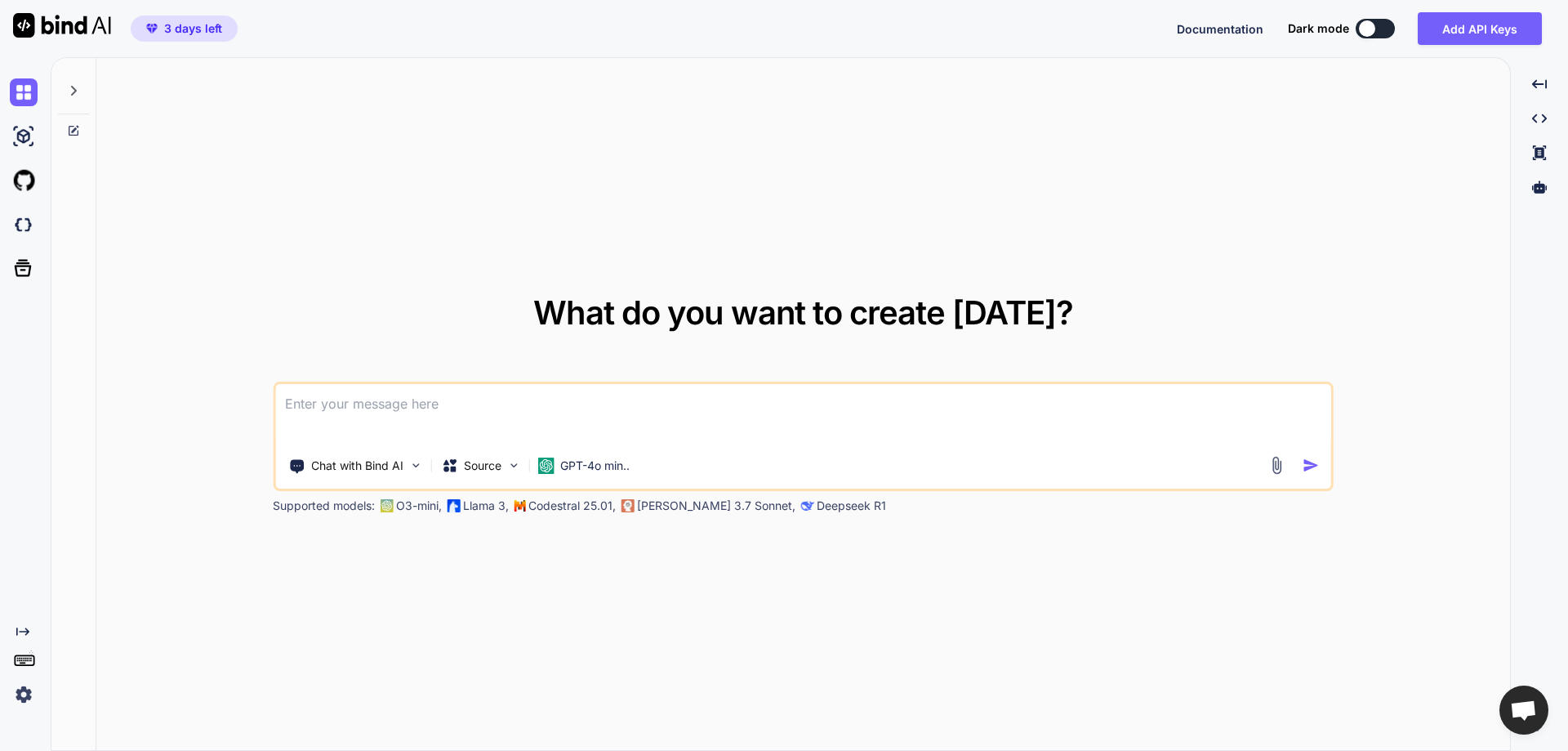
click at [23, 693] on img at bounding box center [24, 695] width 28 height 28
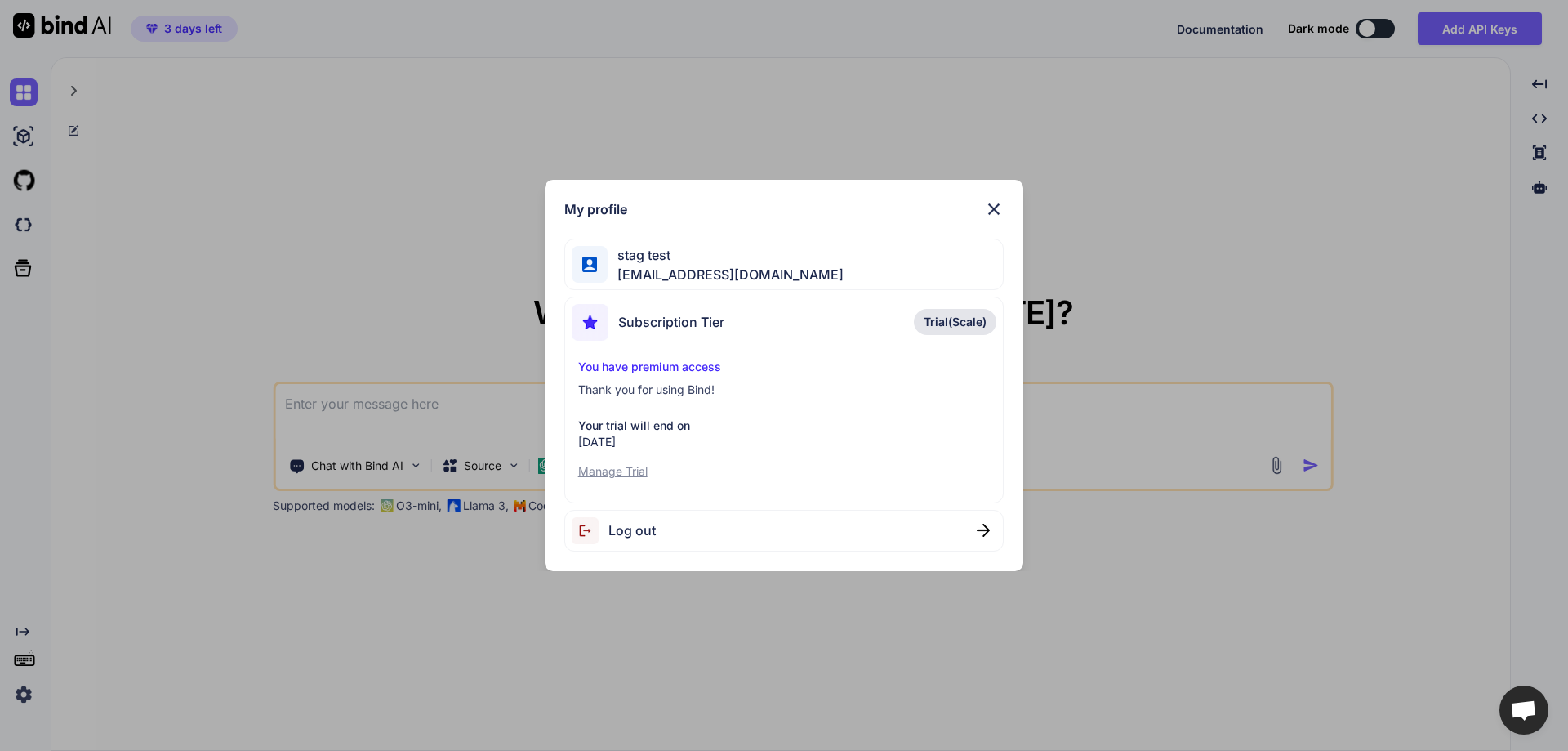
click at [117, 600] on div "My profile stag test [EMAIL_ADDRESS][DOMAIN_NAME] Subscription Tier Trial(Scale…" at bounding box center [784, 376] width 1568 height 751
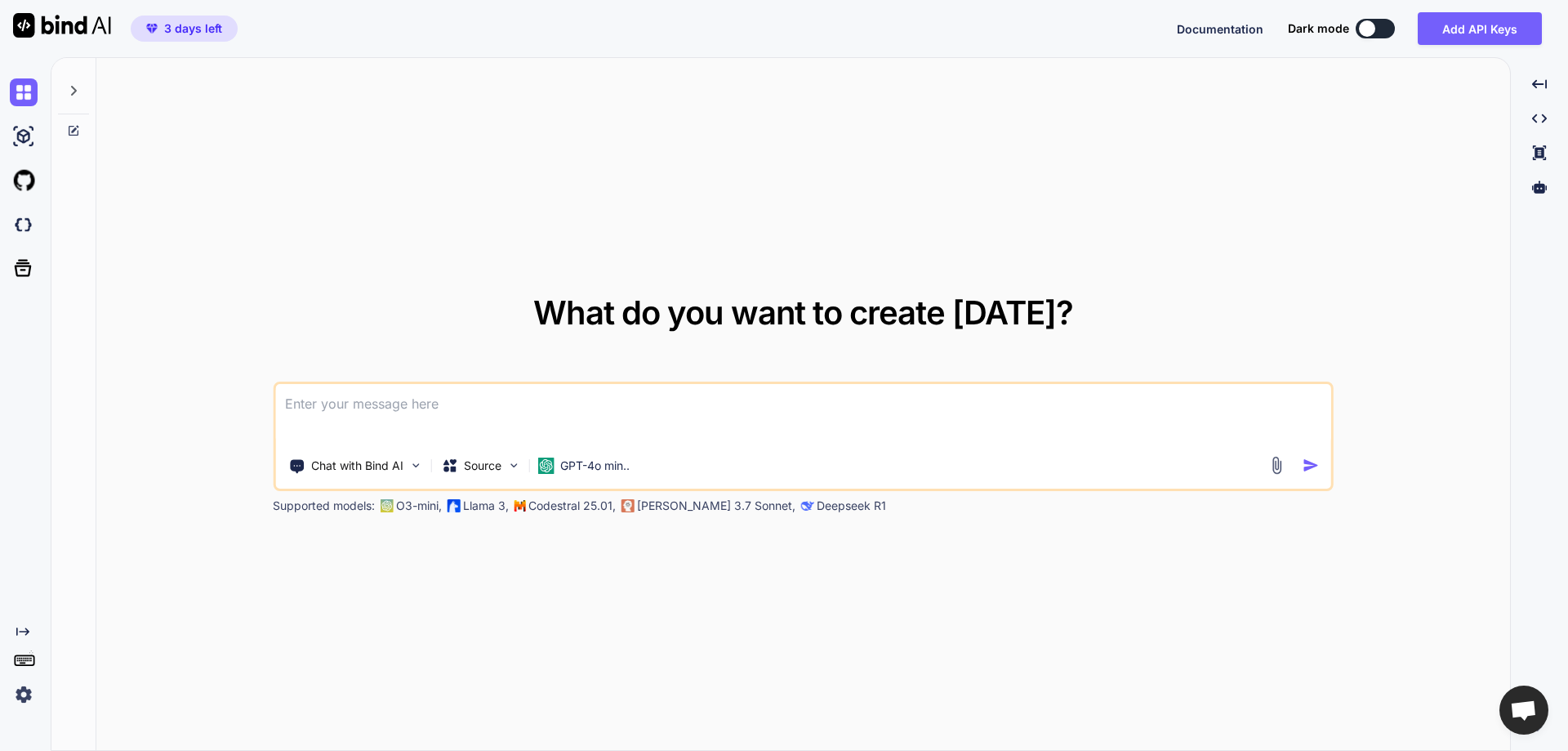
type textarea "x"
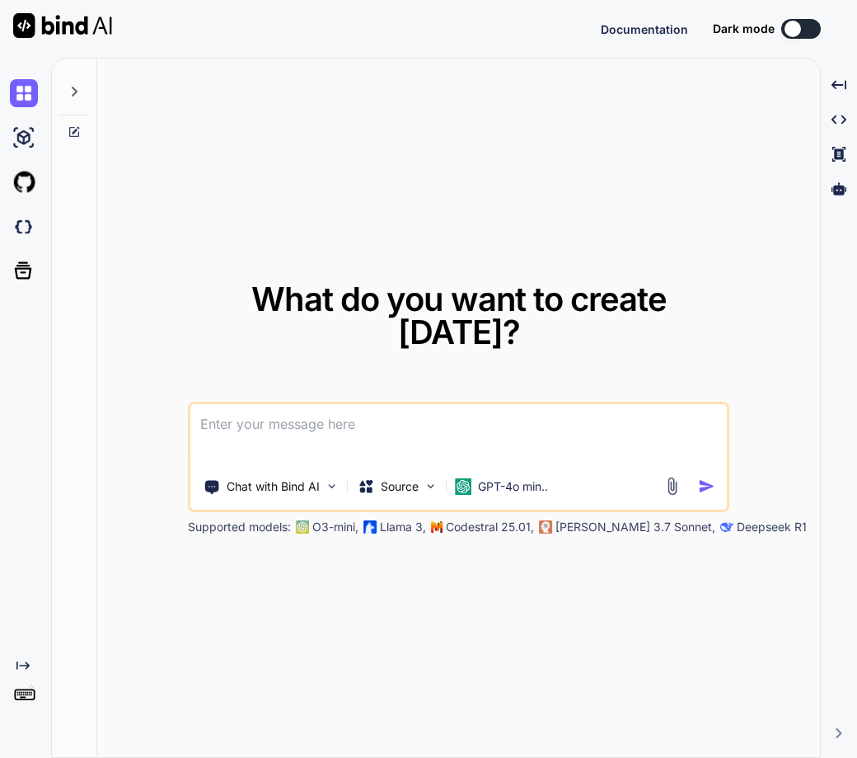
type textarea "x"
